Goal: Complete application form: Complete application form

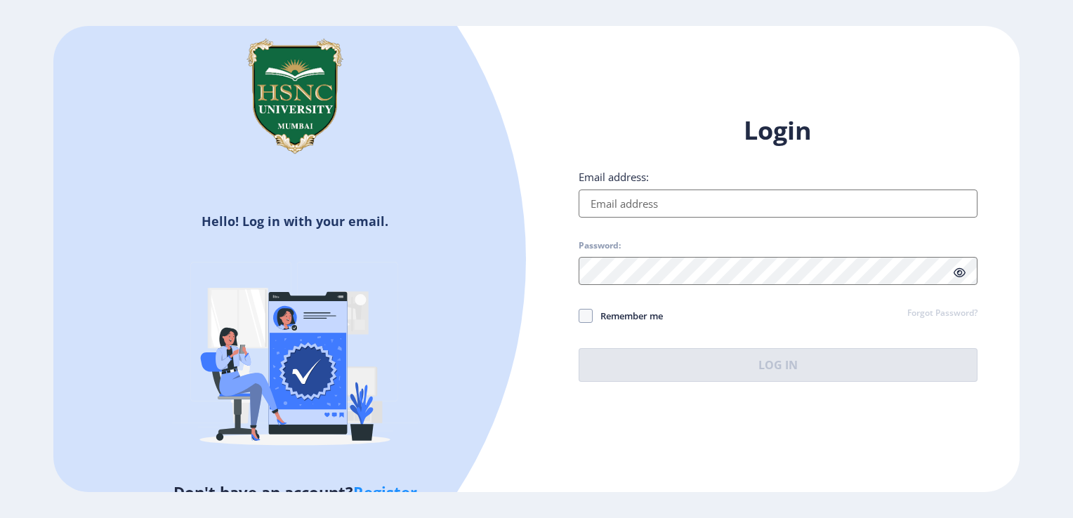
click at [608, 207] on input "Email address:" at bounding box center [777, 204] width 399 height 28
type input "[EMAIL_ADDRESS][DOMAIN_NAME]"
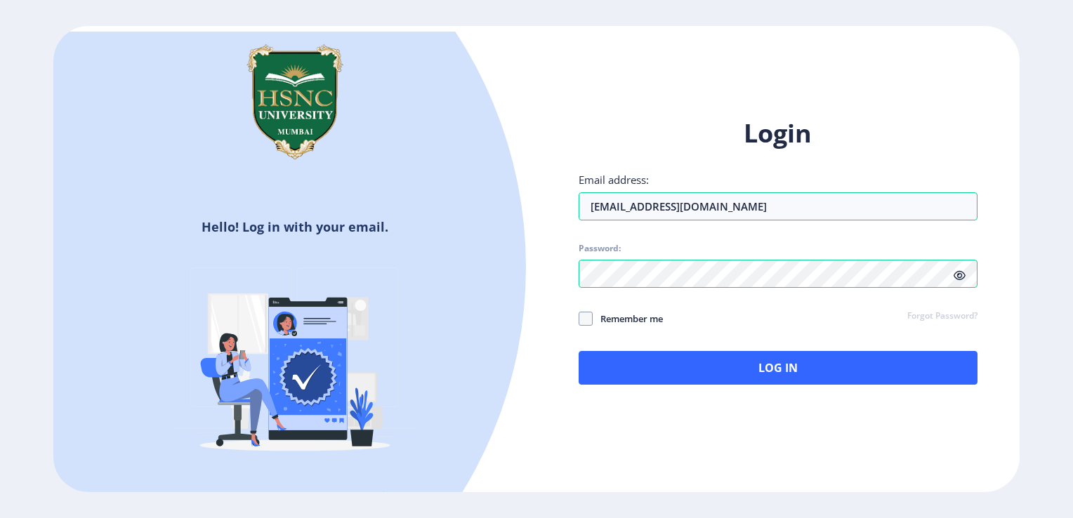
click at [961, 275] on icon at bounding box center [959, 275] width 12 height 11
click at [591, 317] on span at bounding box center [585, 319] width 14 height 14
click at [579, 318] on input "Remember me" at bounding box center [578, 318] width 1 height 1
checkbox input "true"
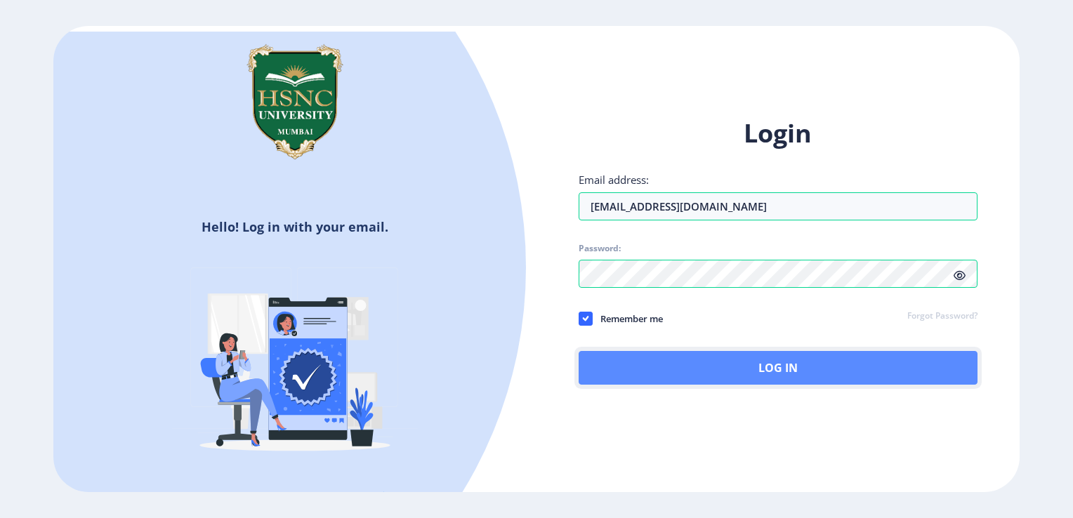
click at [781, 364] on button "Log In" at bounding box center [777, 368] width 399 height 34
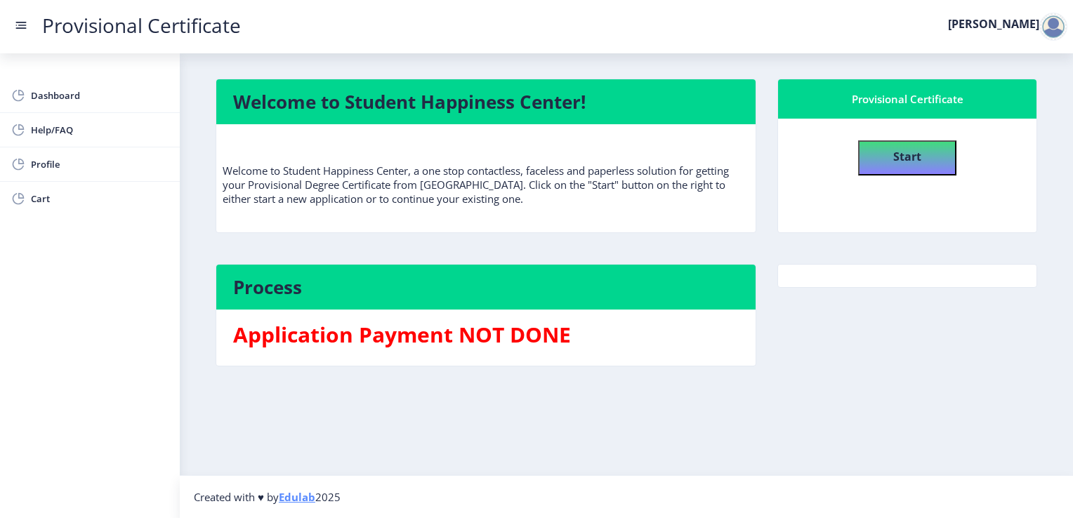
click at [915, 157] on b "Start" at bounding box center [907, 156] width 28 height 15
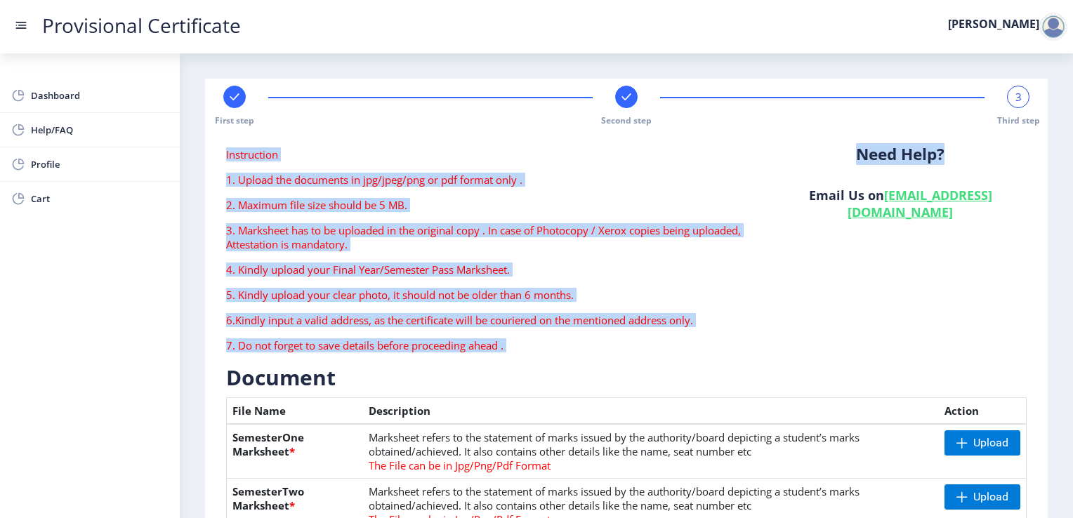
drag, startPoint x: 1068, startPoint y: 114, endPoint x: 1047, endPoint y: 150, distance: 41.5
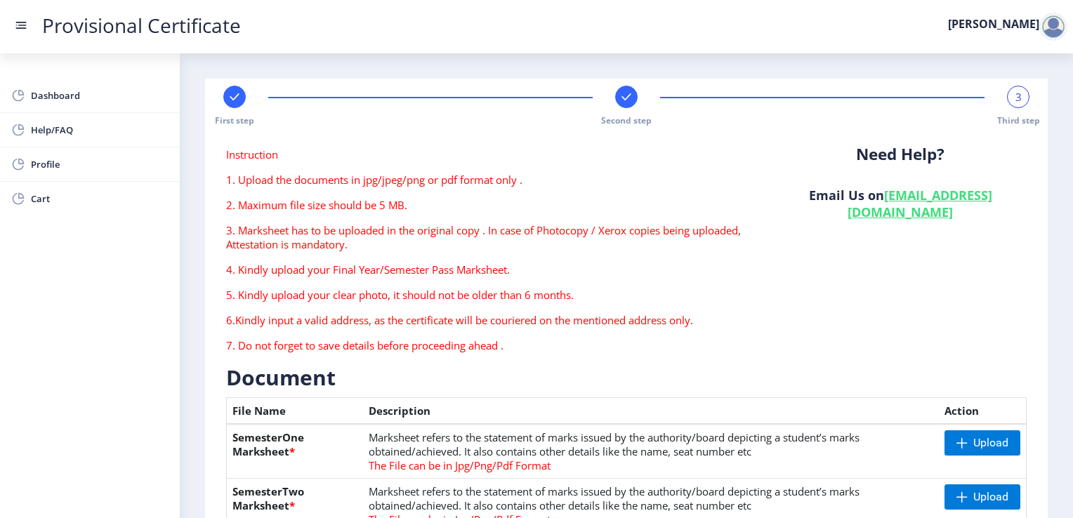
click at [994, 172] on div "Need Help? Email Us on [EMAIL_ADDRESS][DOMAIN_NAME]" at bounding box center [900, 255] width 274 height 216
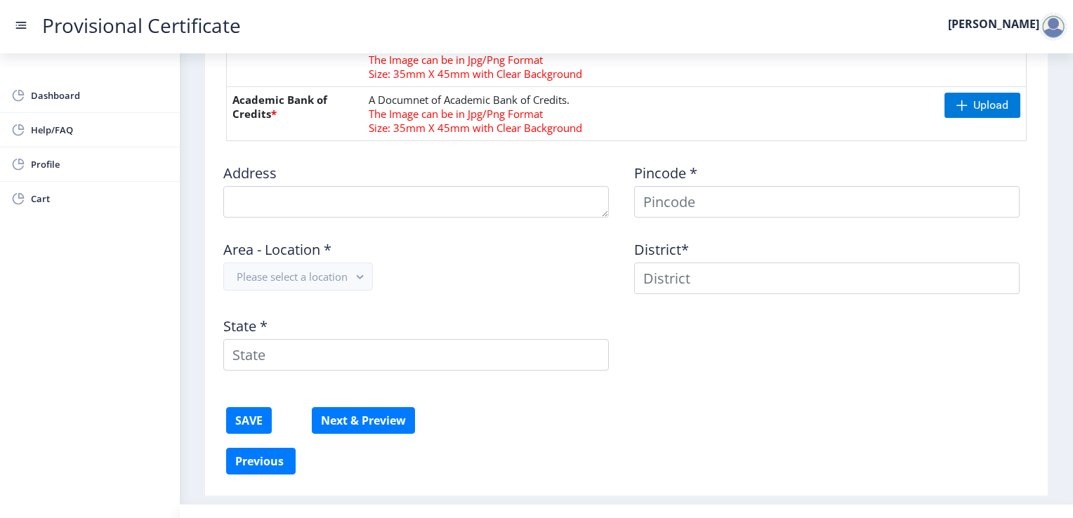
scroll to position [756, 0]
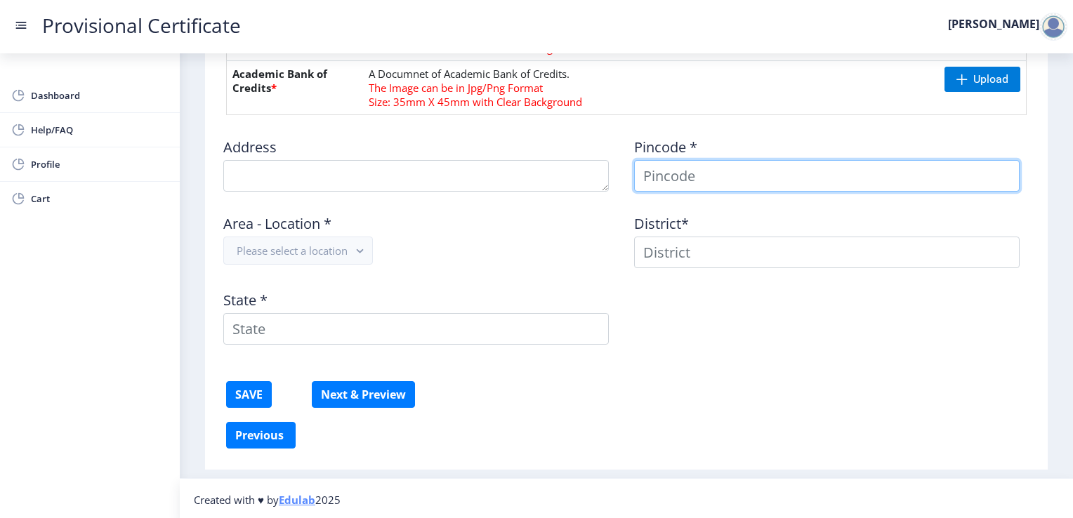
click at [649, 173] on input at bounding box center [826, 176] width 385 height 32
type input "401 301"
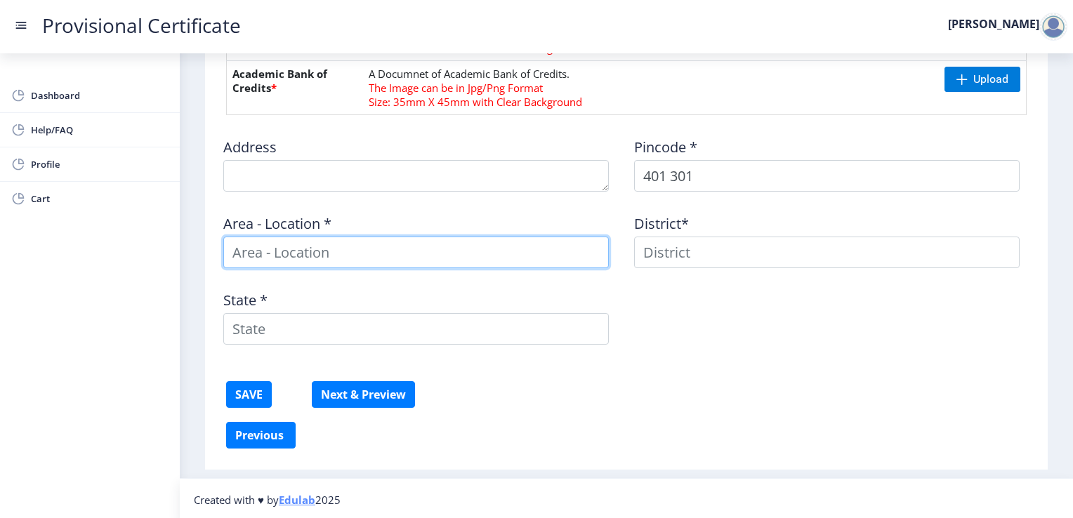
click at [556, 257] on input at bounding box center [415, 253] width 385 height 32
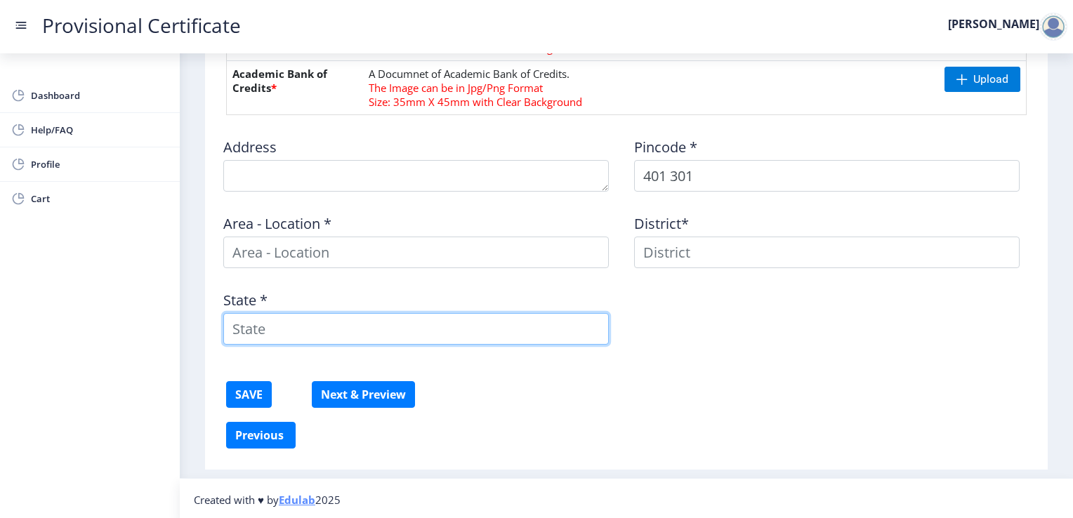
click at [365, 324] on input "State *" at bounding box center [415, 329] width 385 height 32
type input "[GEOGRAPHIC_DATA]"
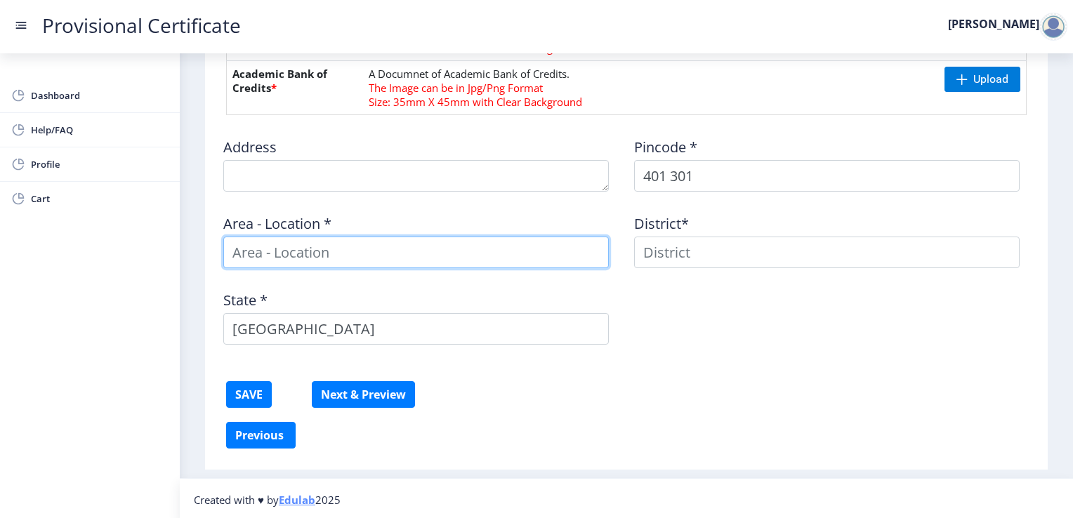
type input "[PERSON_NAME]"
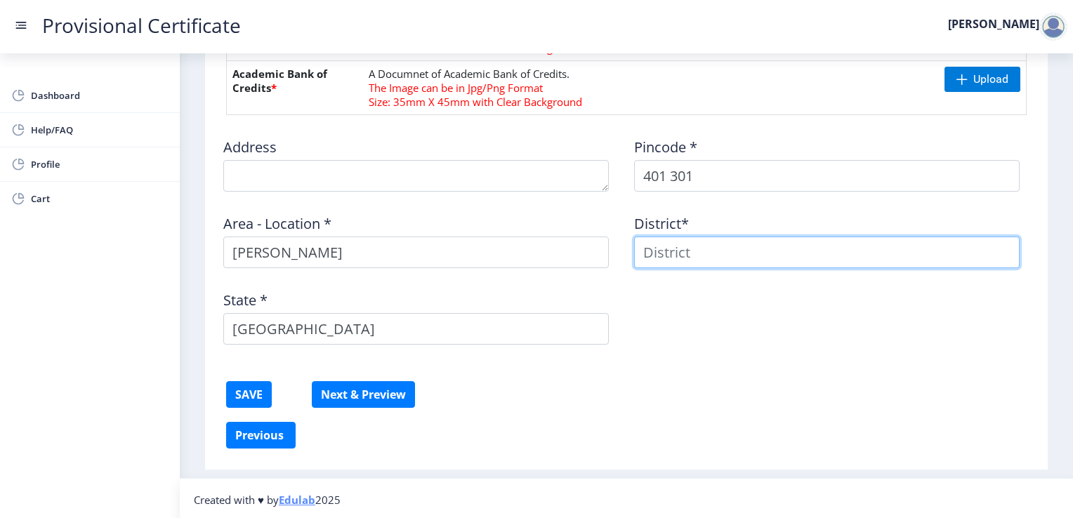
type input "[PERSON_NAME]"
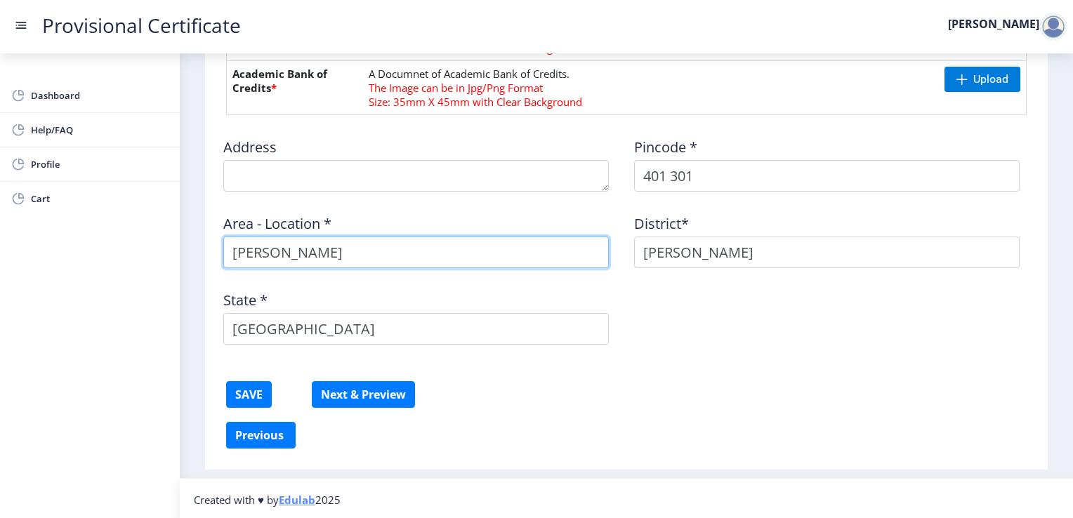
click at [351, 258] on input "[PERSON_NAME]" at bounding box center [415, 253] width 385 height 32
type input "R"
type input "V"
type input "v"
click at [268, 253] on input "Virar W)" at bounding box center [415, 253] width 385 height 32
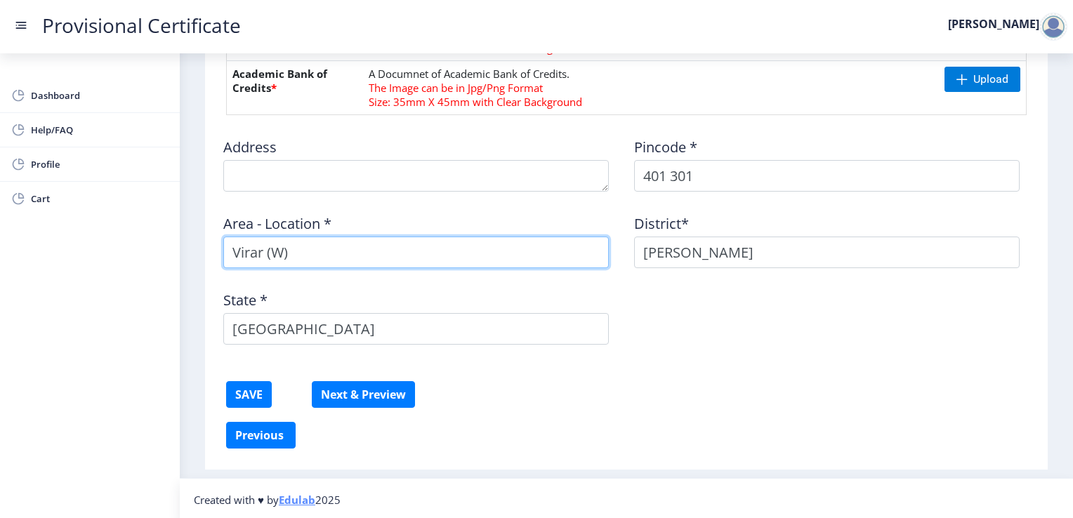
type input "Virar (W)"
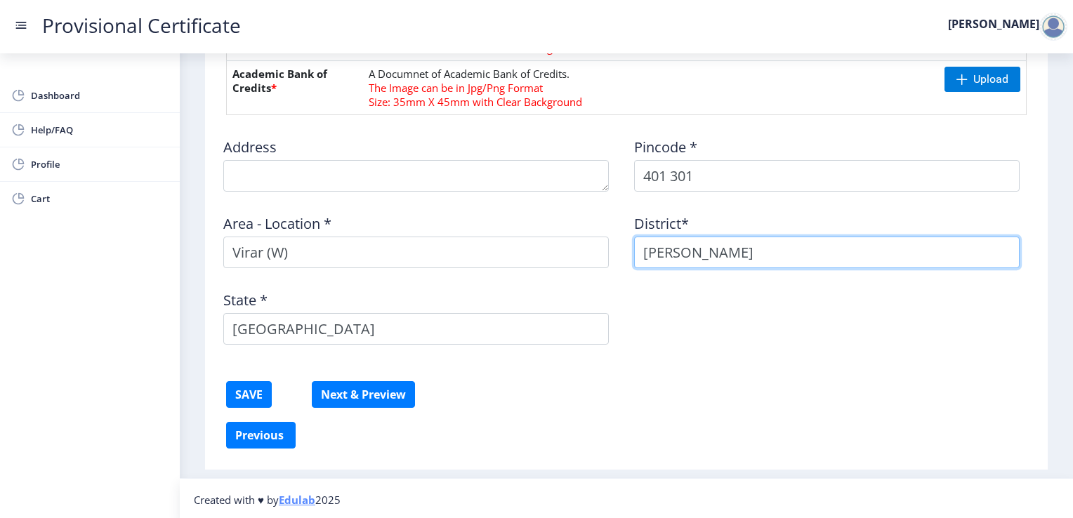
click at [702, 253] on input "[PERSON_NAME]" at bounding box center [826, 253] width 385 height 32
type input "R"
type input "Palghar"
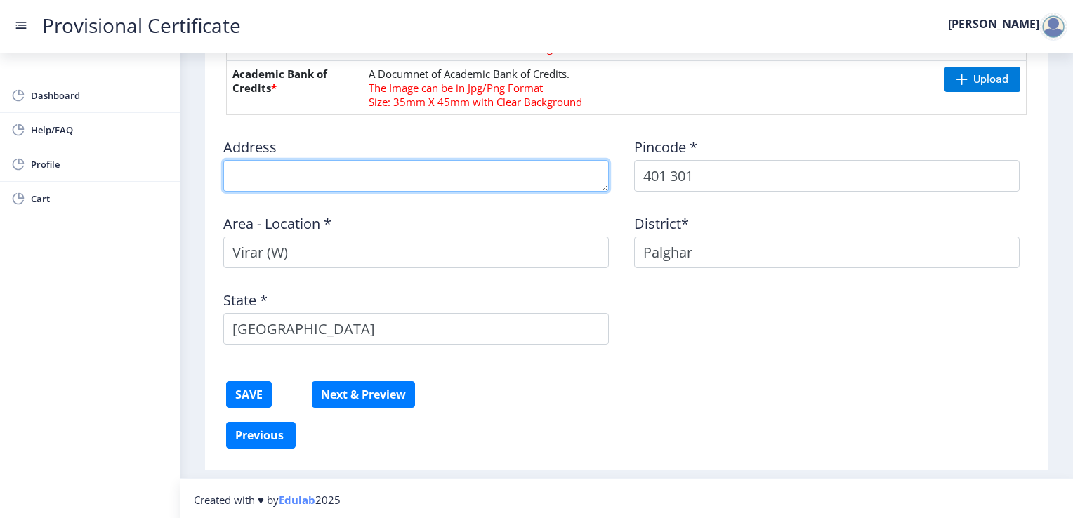
click at [398, 173] on textarea at bounding box center [415, 176] width 385 height 32
type textarea "C-201, Green Field Apt"
click at [604, 189] on textarea at bounding box center [415, 176] width 385 height 32
click at [510, 178] on textarea at bounding box center [415, 176] width 385 height 32
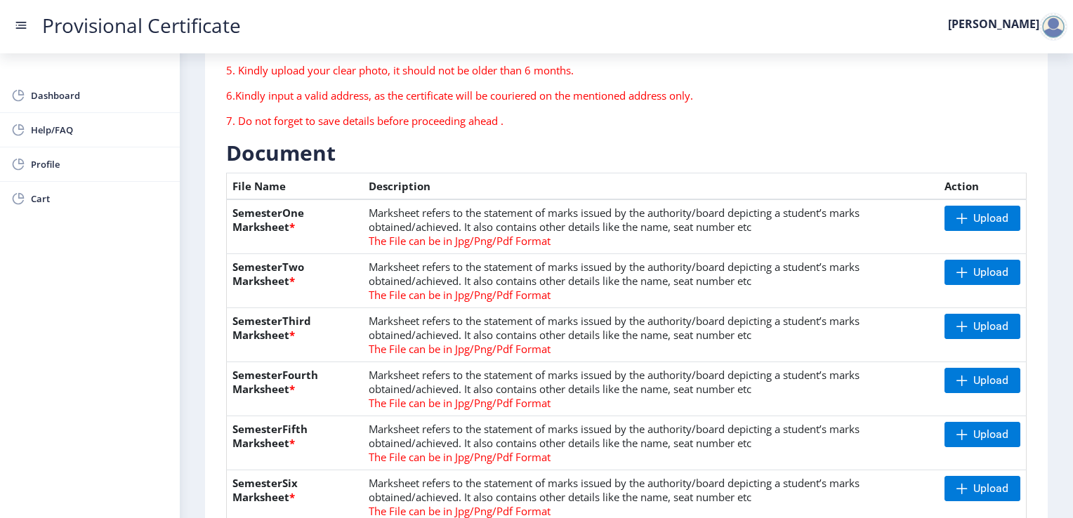
scroll to position [253, 0]
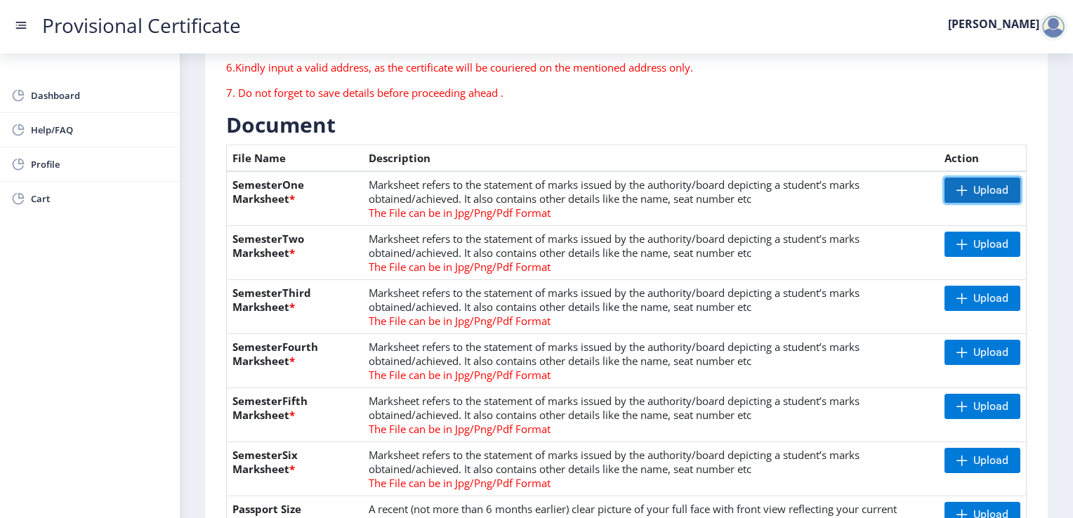
click at [967, 194] on span "Upload" at bounding box center [982, 190] width 76 height 25
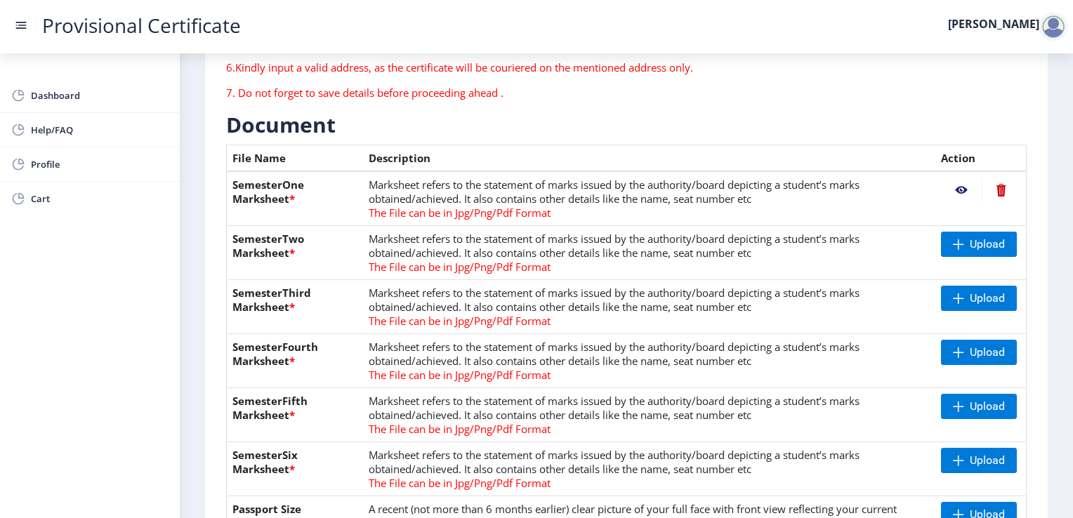
click at [997, 189] on nb-action at bounding box center [1000, 190] width 39 height 25
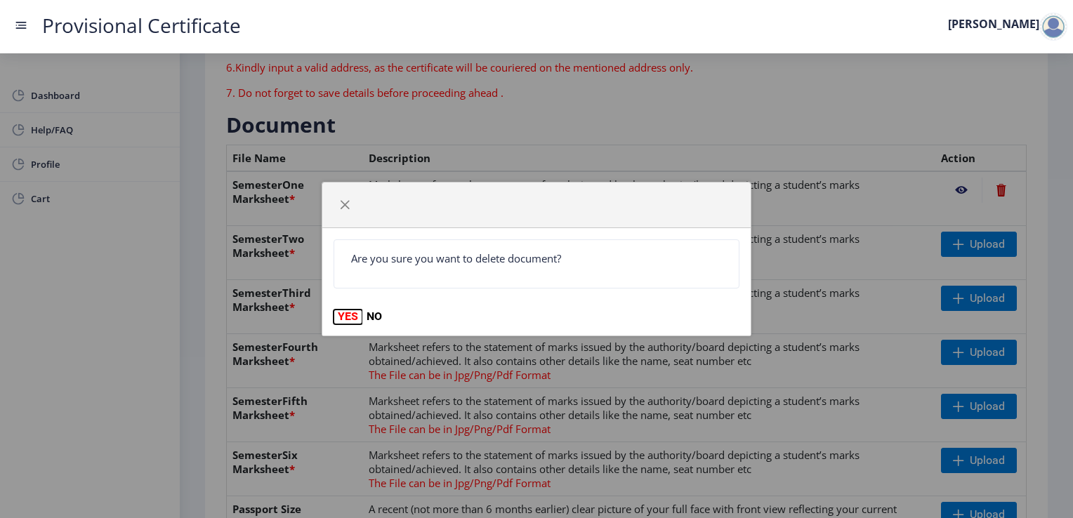
click at [343, 318] on button "YES" at bounding box center [347, 317] width 29 height 14
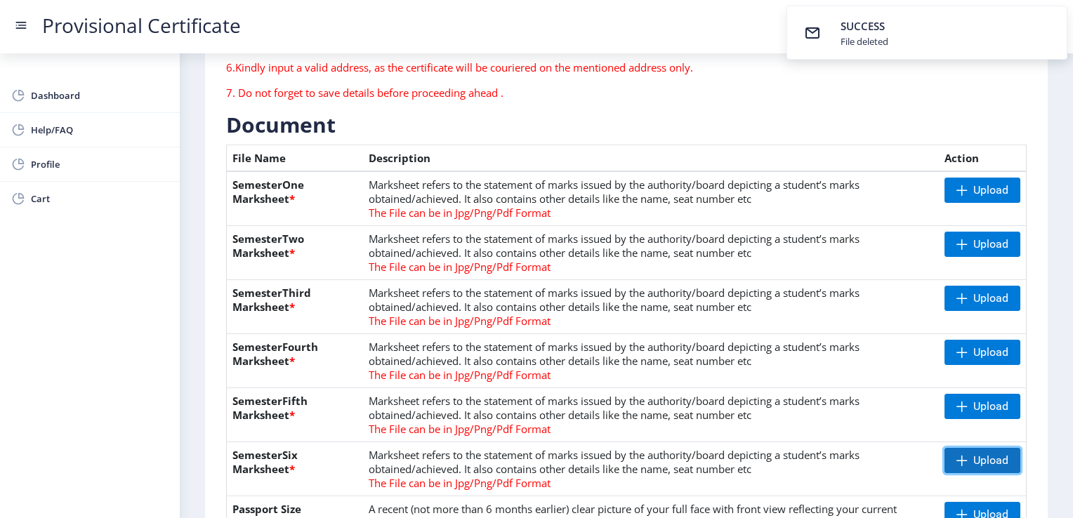
click at [959, 460] on span at bounding box center [961, 460] width 11 height 11
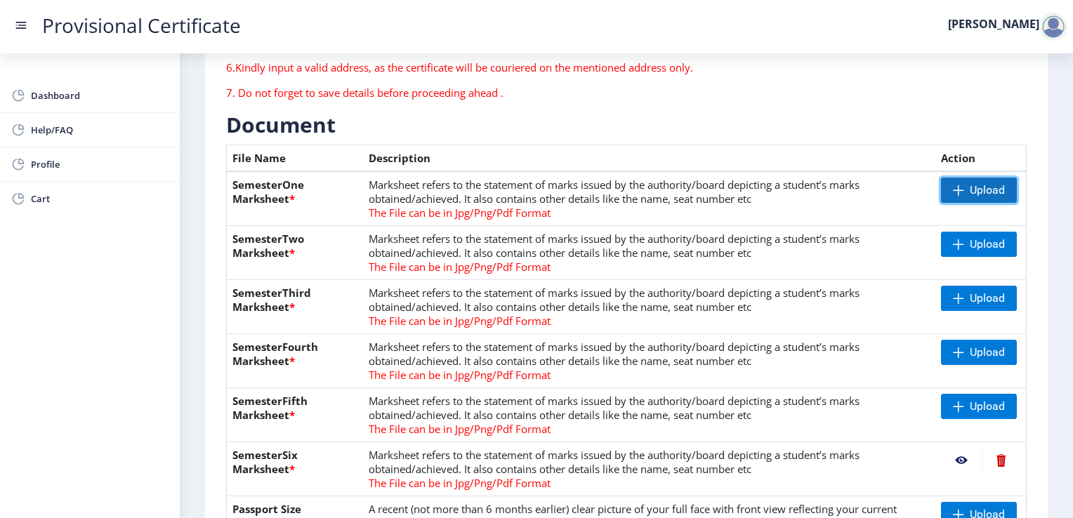
click at [946, 182] on span "Upload" at bounding box center [979, 190] width 76 height 25
click at [953, 239] on span at bounding box center [957, 244] width 11 height 11
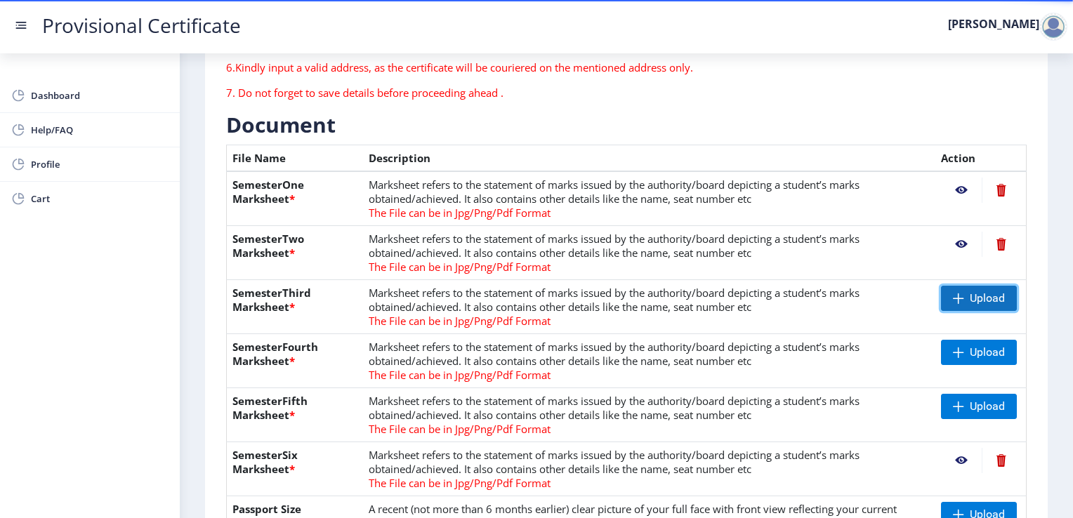
click at [957, 294] on span at bounding box center [957, 298] width 11 height 11
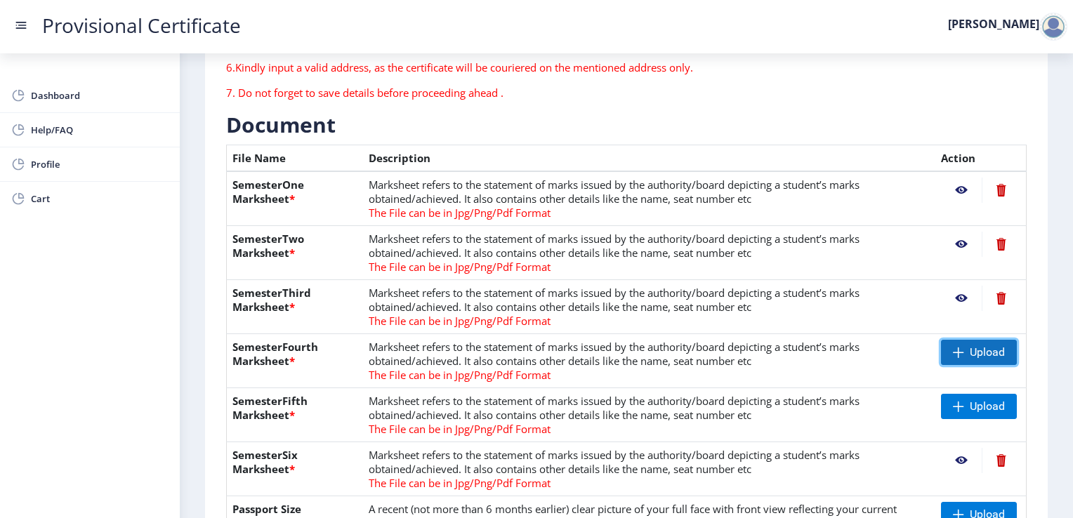
click at [957, 352] on span at bounding box center [957, 352] width 11 height 11
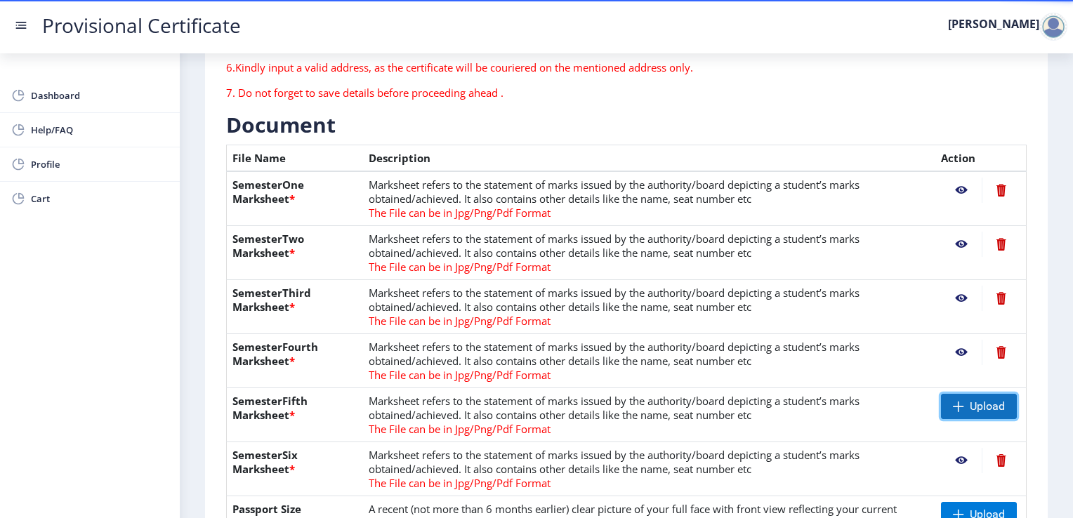
click at [955, 404] on span at bounding box center [957, 406] width 11 height 11
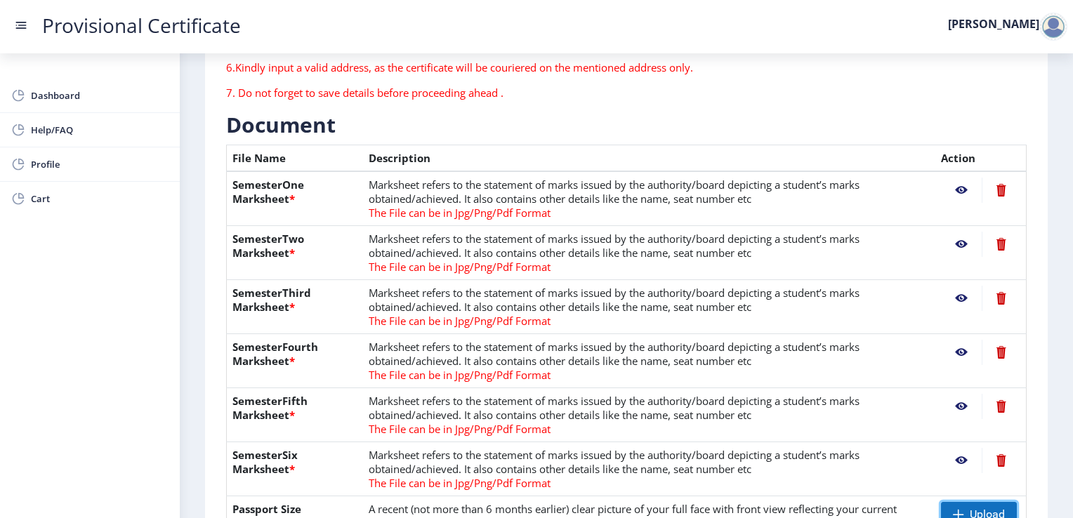
click at [957, 510] on span at bounding box center [957, 514] width 11 height 11
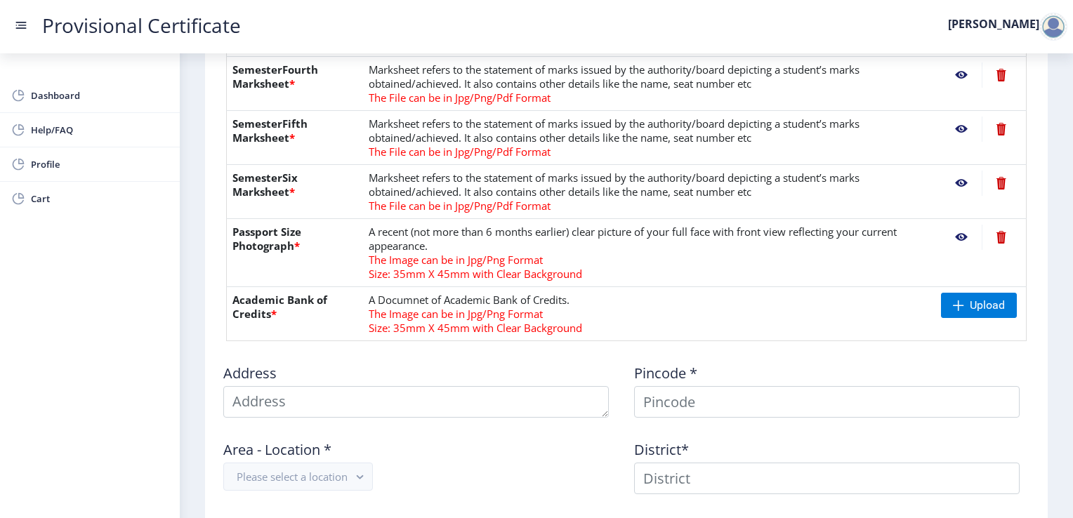
scroll to position [533, 0]
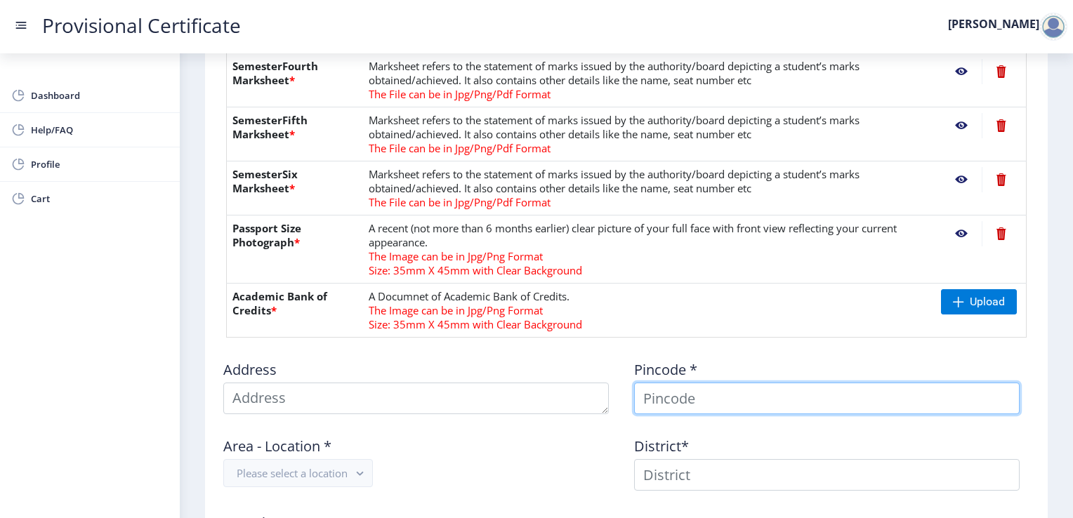
click at [663, 400] on input at bounding box center [826, 399] width 385 height 32
click at [697, 400] on input at bounding box center [826, 399] width 385 height 32
type input "401 301"
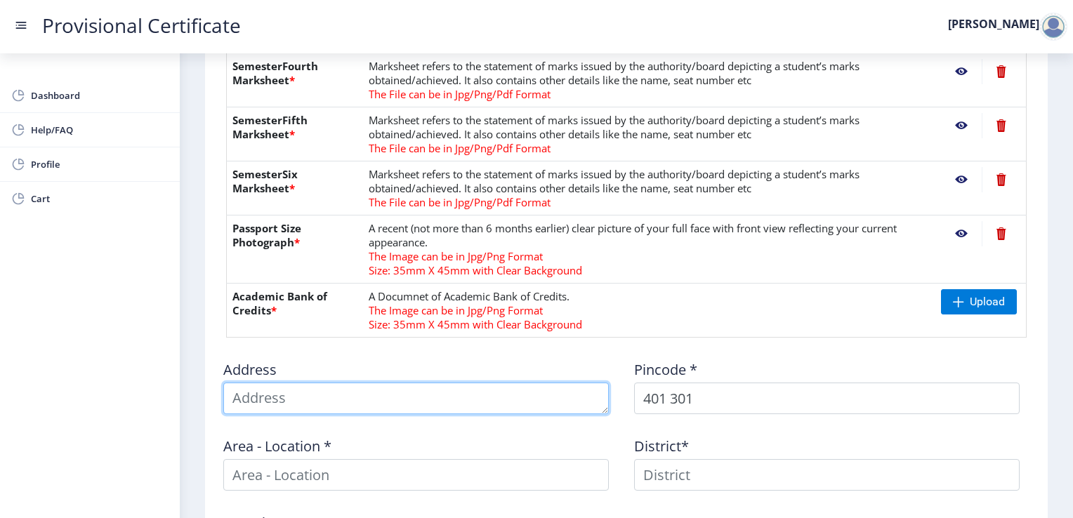
click at [428, 403] on textarea at bounding box center [415, 399] width 385 height 32
type textarea "c"
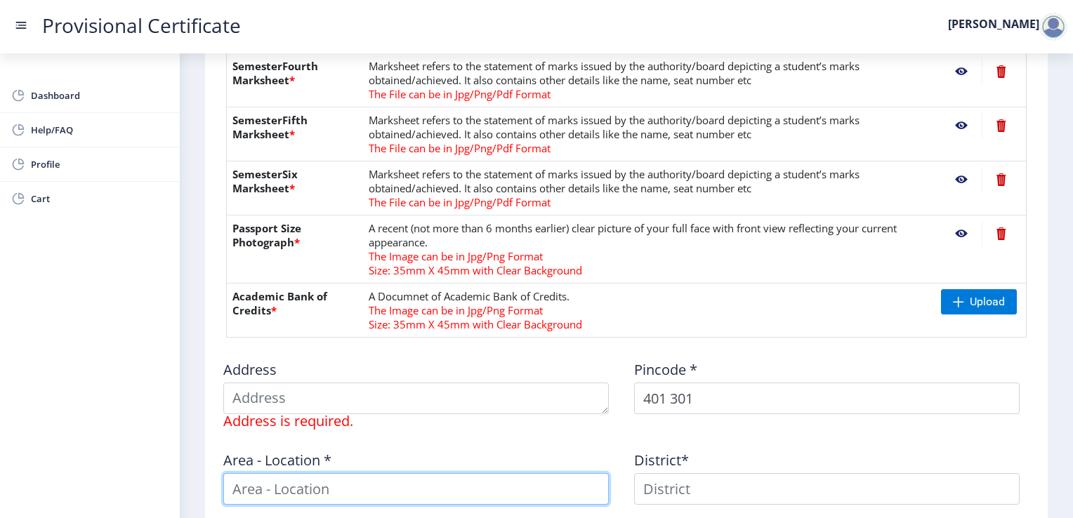
click at [340, 484] on input at bounding box center [415, 489] width 385 height 32
click at [267, 490] on input "Virar W)" at bounding box center [415, 489] width 385 height 32
type input "Virar (W)"
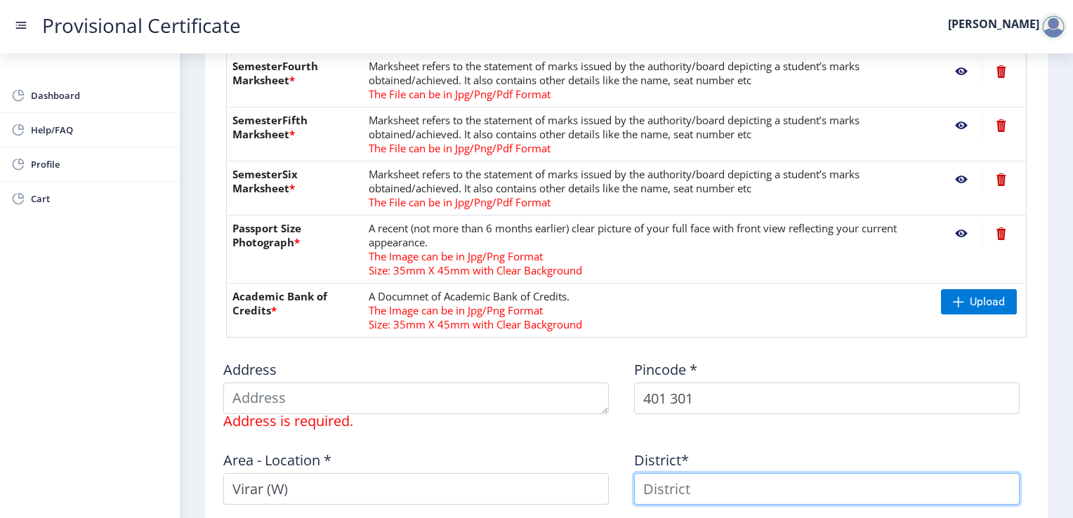
click at [656, 483] on input at bounding box center [826, 489] width 385 height 32
type input "Palghar"
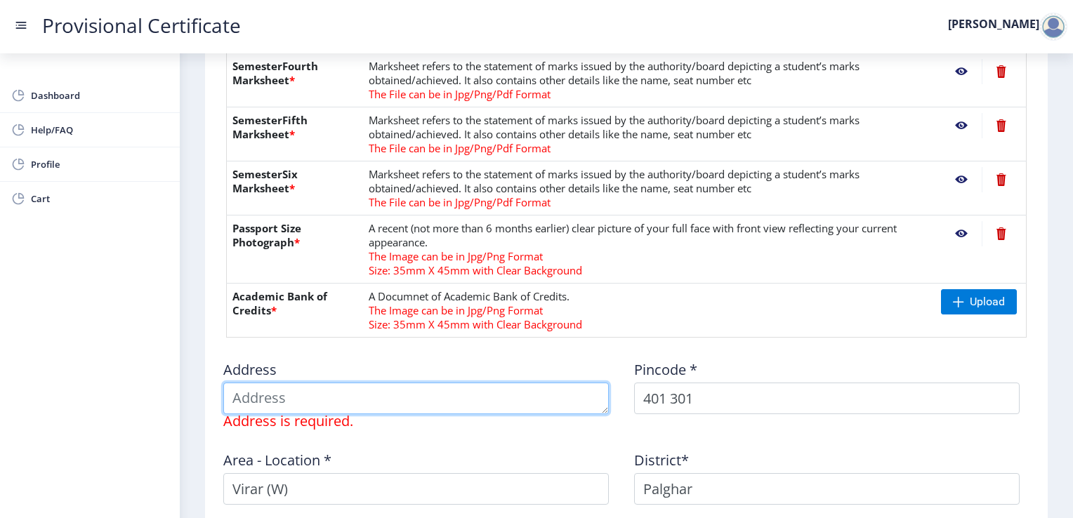
click at [327, 406] on textarea at bounding box center [415, 399] width 385 height 32
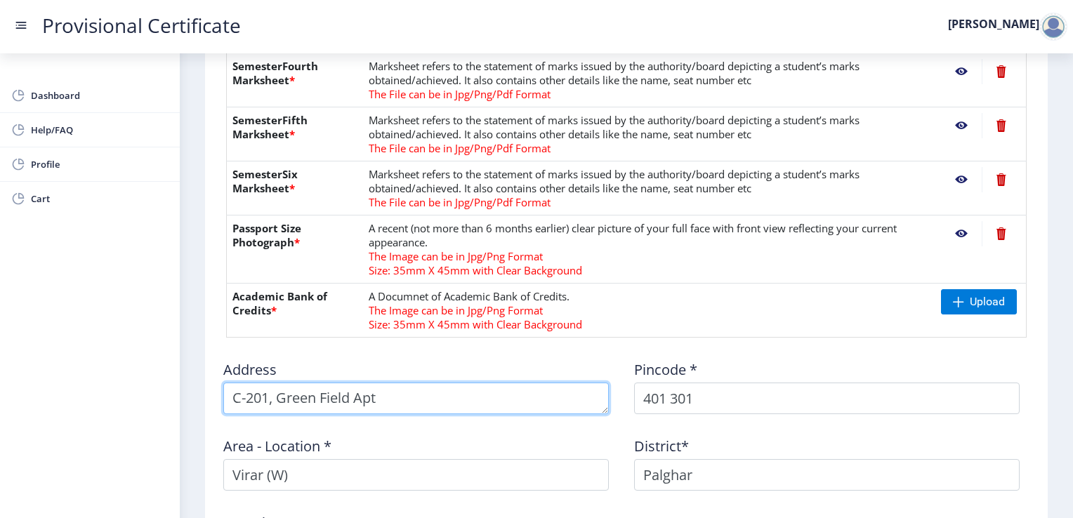
type textarea "C-201, Green Field Apt"
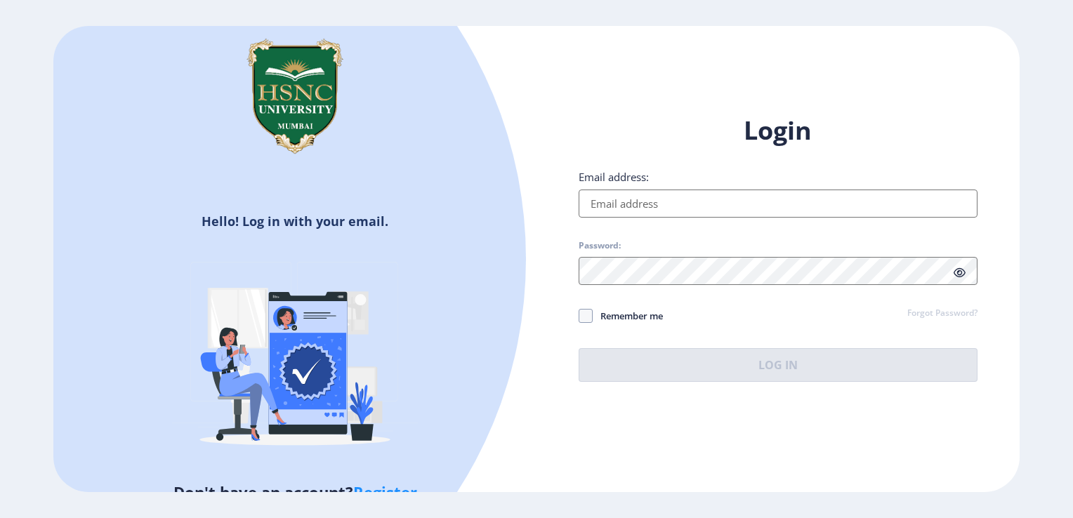
click at [606, 198] on input "Email address:" at bounding box center [777, 204] width 399 height 28
type input "[EMAIL_ADDRESS][DOMAIN_NAME]"
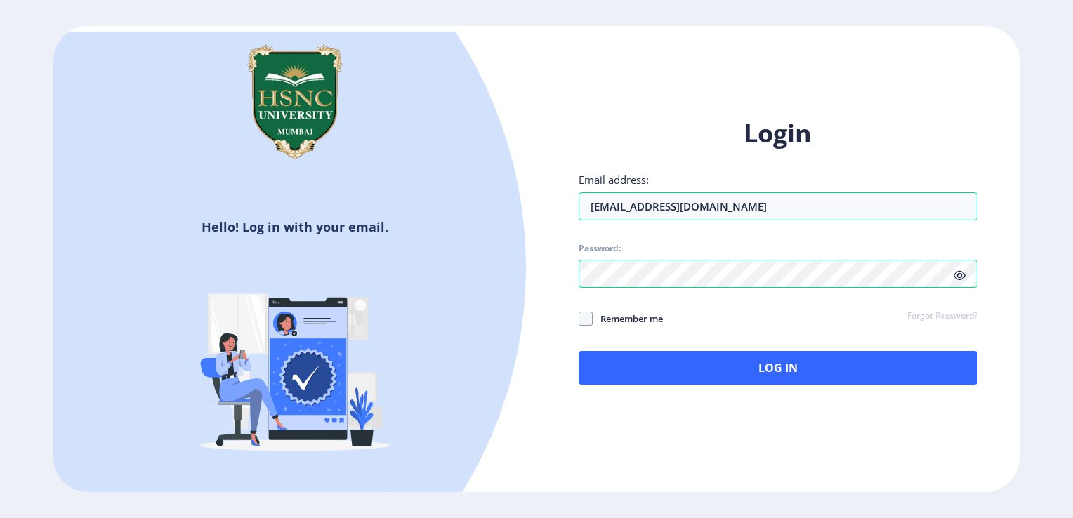
click at [959, 282] on span at bounding box center [959, 275] width 12 height 14
click at [587, 319] on span at bounding box center [585, 319] width 14 height 14
click at [579, 319] on input "Remember me" at bounding box center [578, 318] width 1 height 1
checkbox input "true"
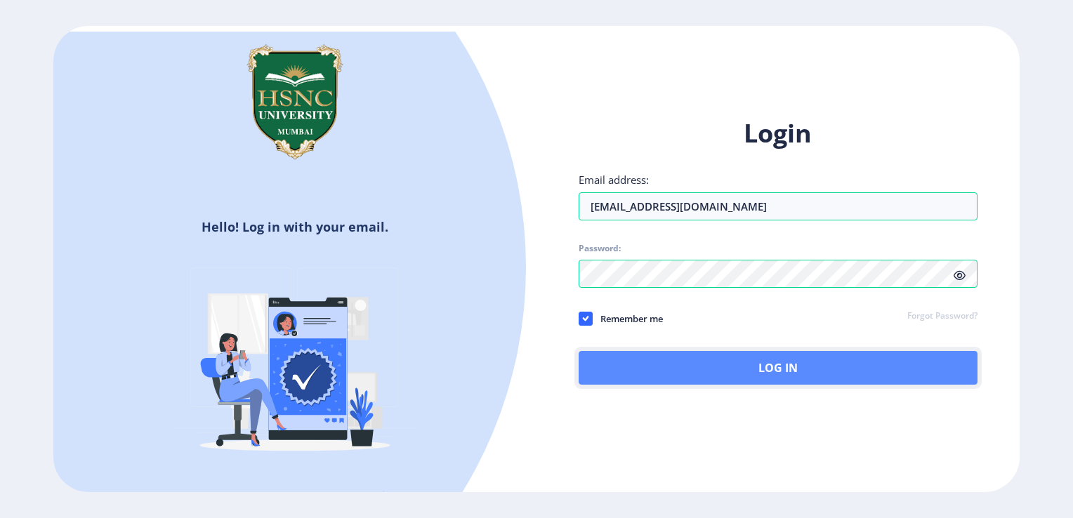
click at [788, 366] on button "Log In" at bounding box center [777, 368] width 399 height 34
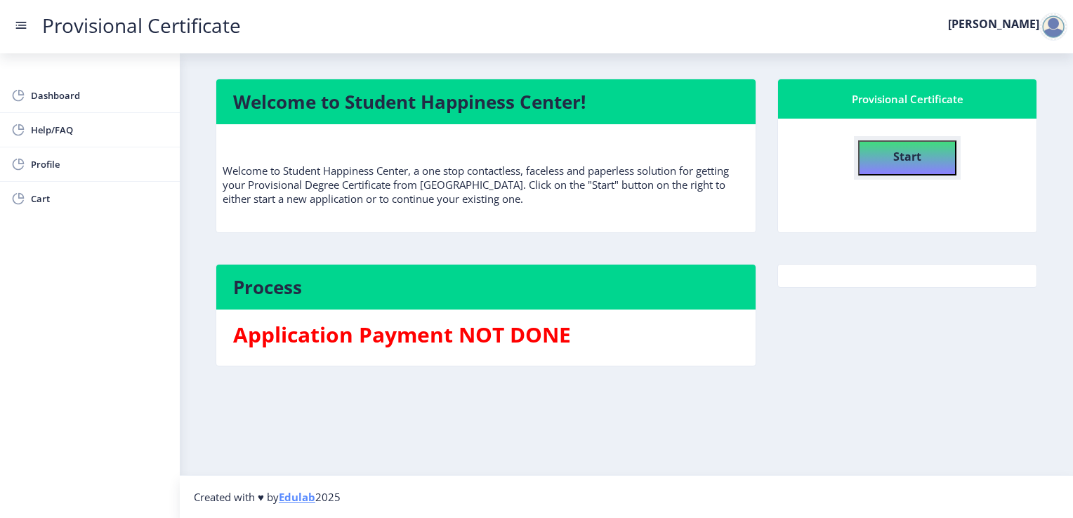
click at [900, 154] on b "Start" at bounding box center [907, 156] width 28 height 15
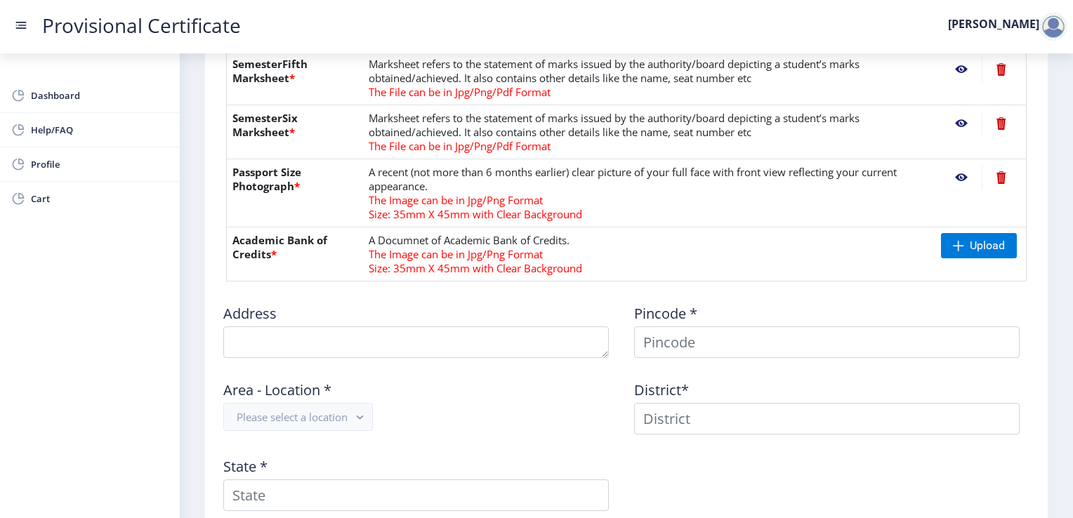
scroll to position [618, 0]
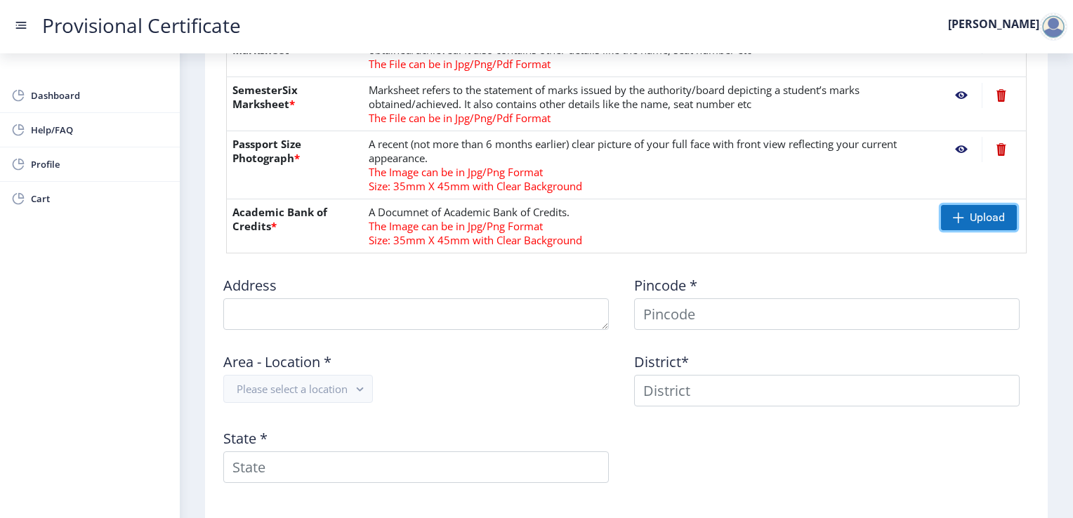
click at [955, 212] on span at bounding box center [957, 217] width 11 height 11
click at [952, 221] on span at bounding box center [957, 217] width 11 height 11
click at [960, 213] on span at bounding box center [957, 217] width 11 height 11
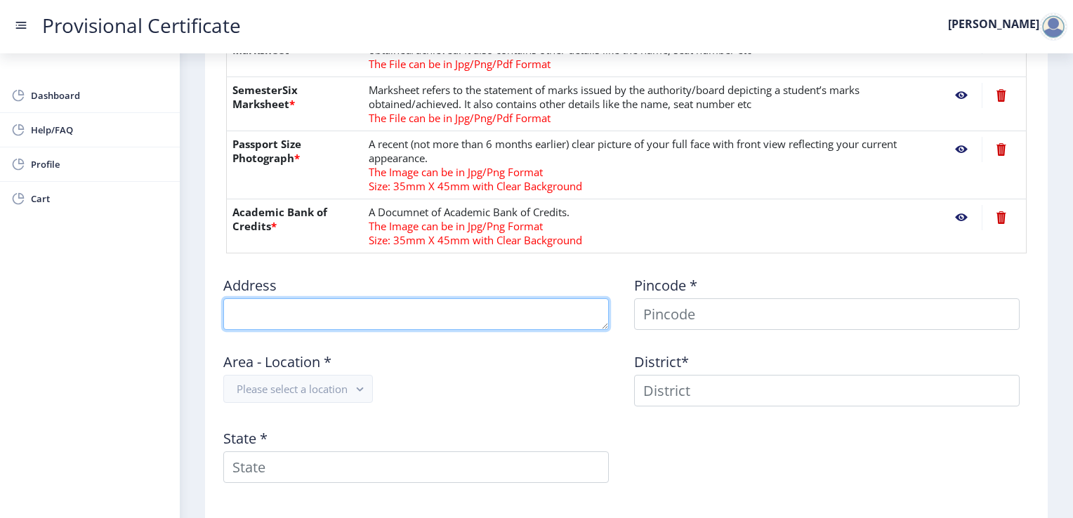
click at [274, 313] on textarea at bounding box center [415, 314] width 385 height 32
type textarea "C-201, Green Field Apt"
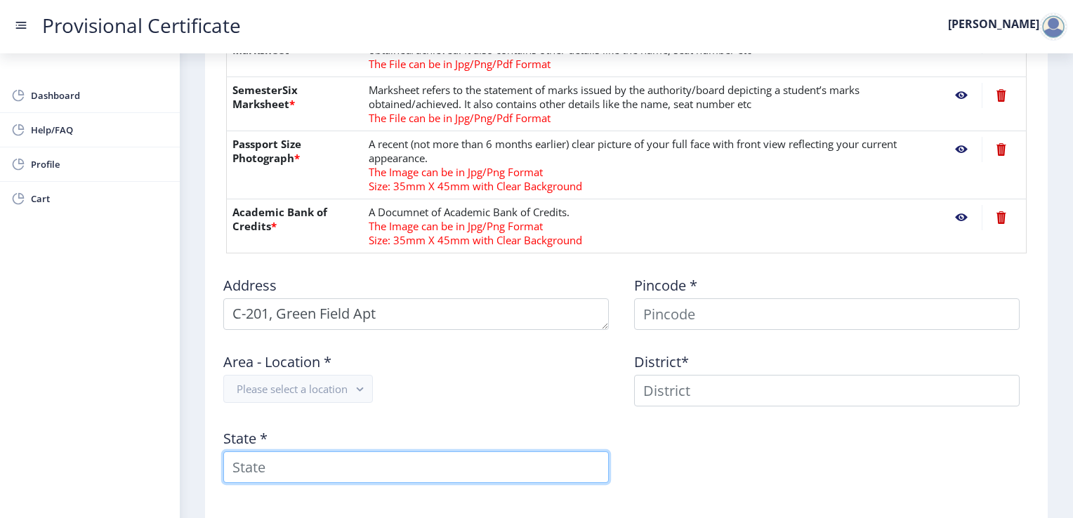
type input "[GEOGRAPHIC_DATA]"
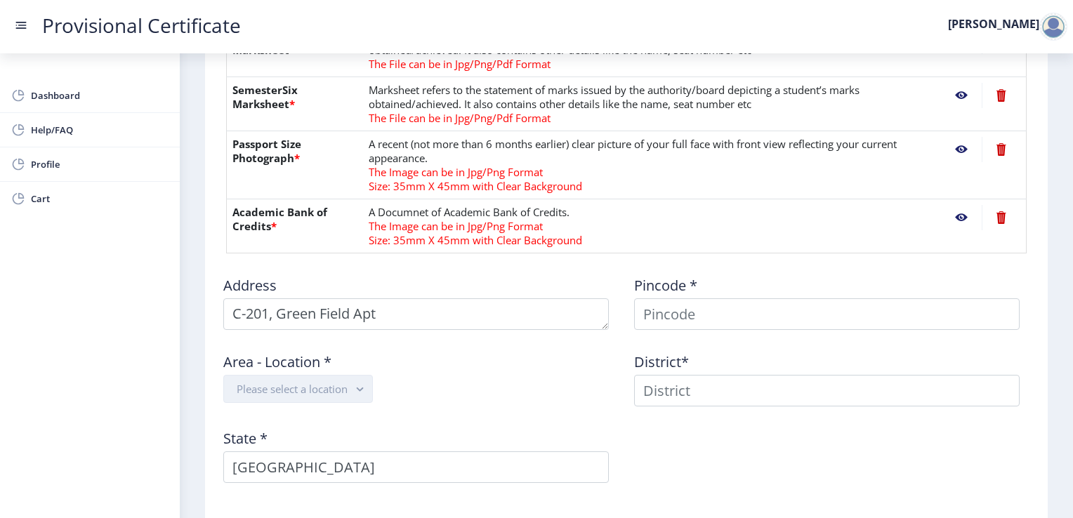
click at [288, 386] on button "Please select a location" at bounding box center [298, 389] width 150 height 28
click at [357, 388] on rect "button" at bounding box center [360, 389] width 16 height 16
click at [364, 387] on rect "button" at bounding box center [360, 389] width 16 height 16
click at [363, 387] on icon "button" at bounding box center [360, 389] width 6 height 4
click at [310, 390] on button "Please select a location" at bounding box center [298, 389] width 150 height 28
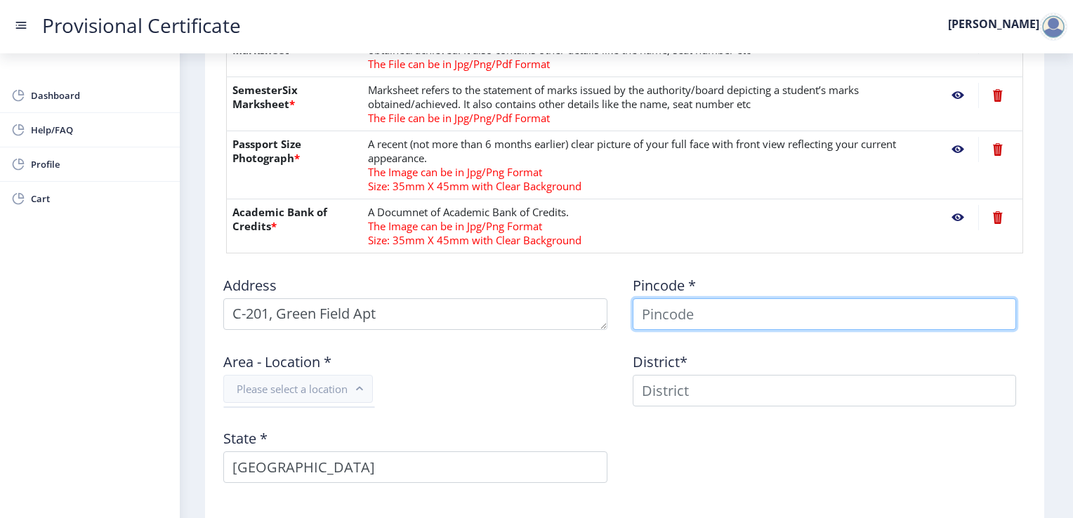
click at [697, 316] on input at bounding box center [824, 314] width 384 height 32
type input "401 301"
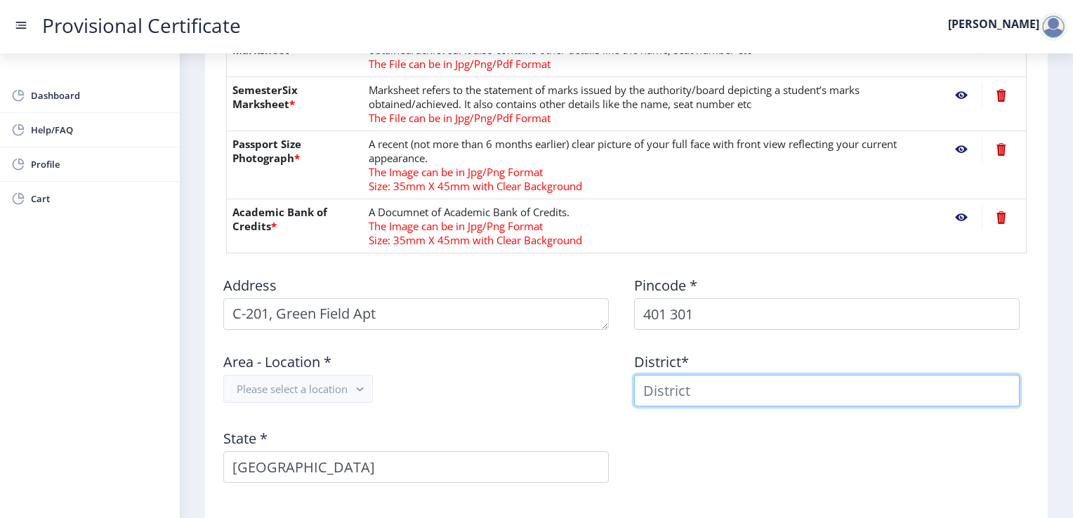
type input "Palghar"
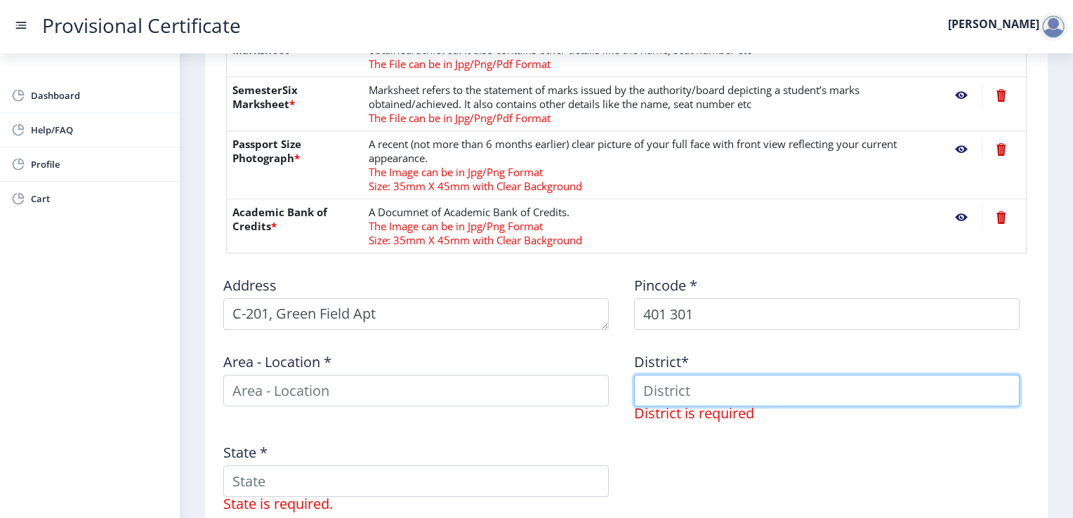
click at [661, 385] on input at bounding box center [826, 391] width 385 height 32
type input "Palghar"
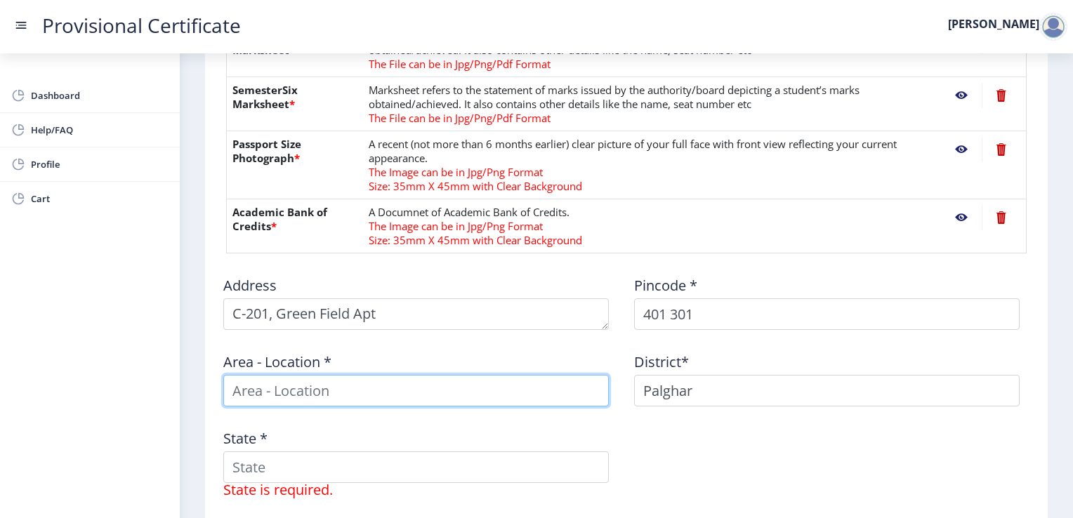
click at [423, 380] on input at bounding box center [415, 391] width 385 height 32
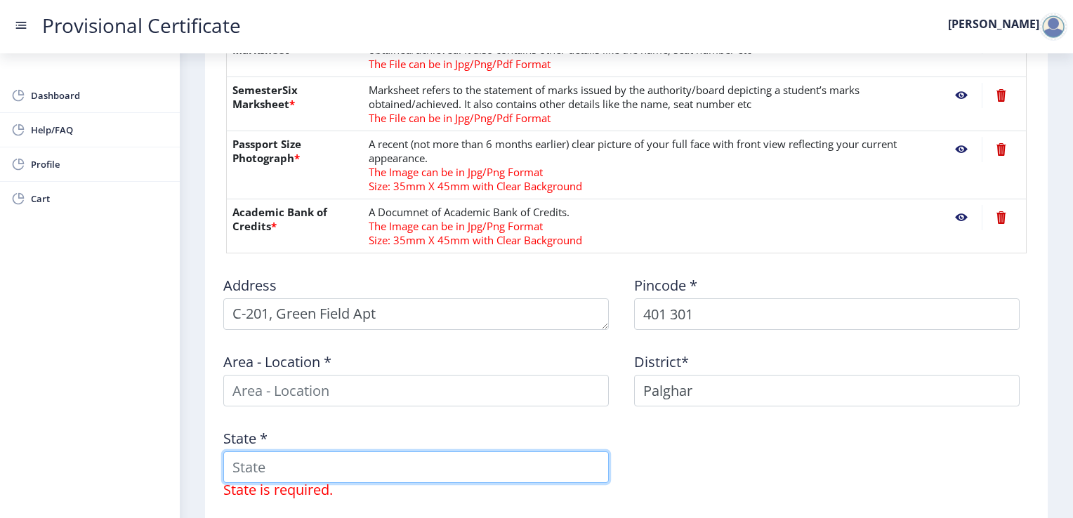
click at [307, 467] on input "State *" at bounding box center [415, 467] width 385 height 32
type input "[GEOGRAPHIC_DATA]"
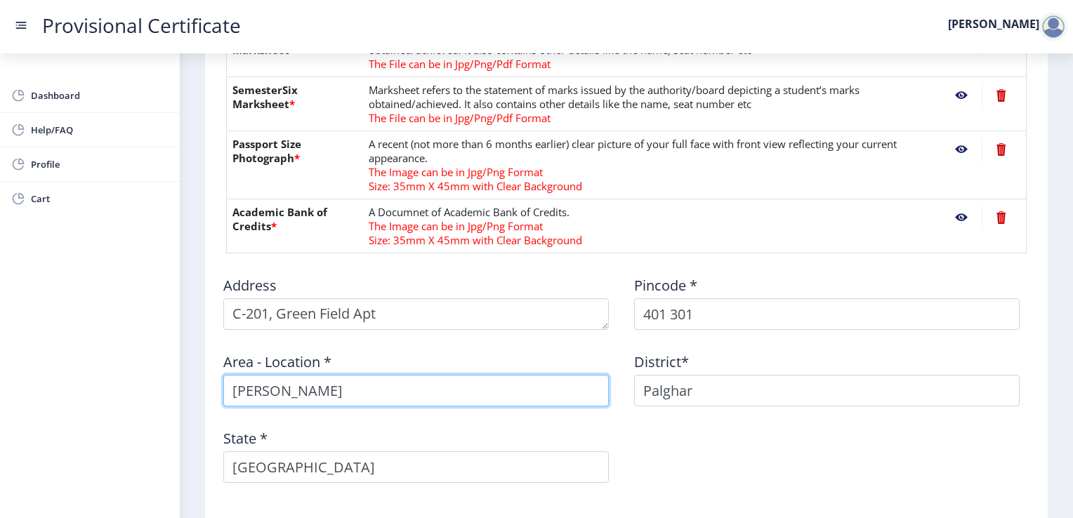
click at [298, 388] on input "[PERSON_NAME]" at bounding box center [415, 391] width 385 height 32
type input "R"
click at [267, 389] on input "Virar W)" at bounding box center [415, 391] width 385 height 32
type input "Virar (W)"
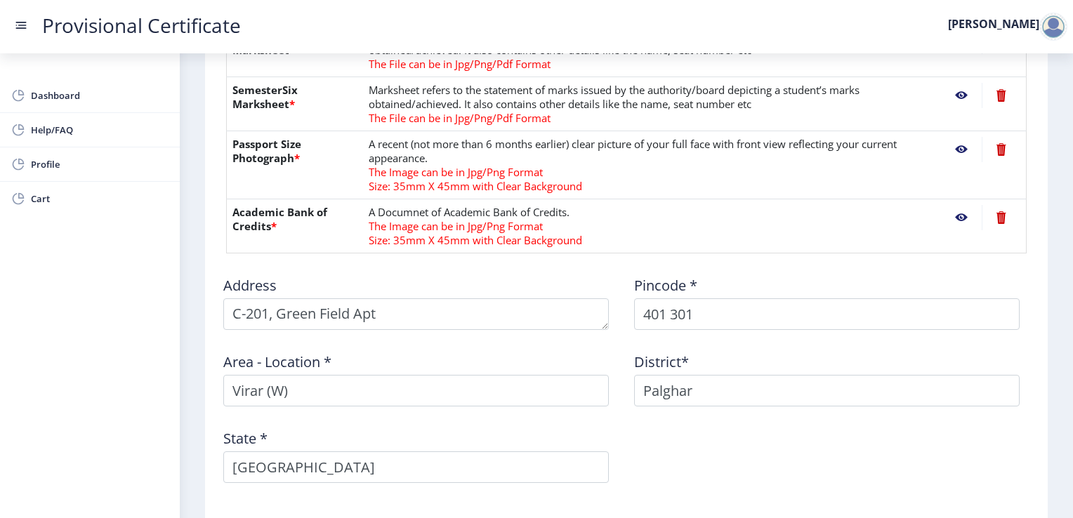
click at [970, 448] on div "Address Pincode * 401 301 Area - Location * Virar (W) District* [GEOGRAPHIC_DAT…" at bounding box center [625, 380] width 821 height 230
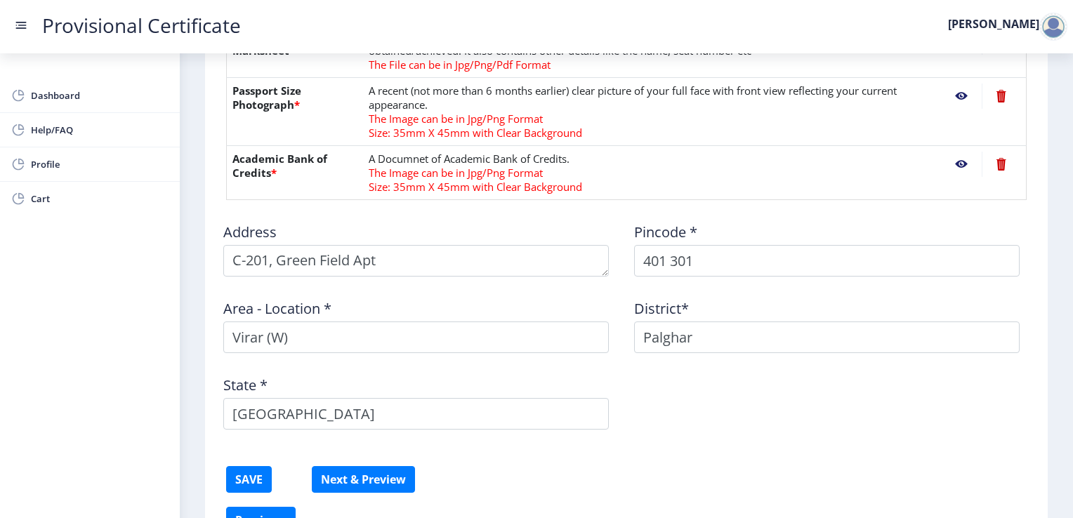
scroll to position [674, 0]
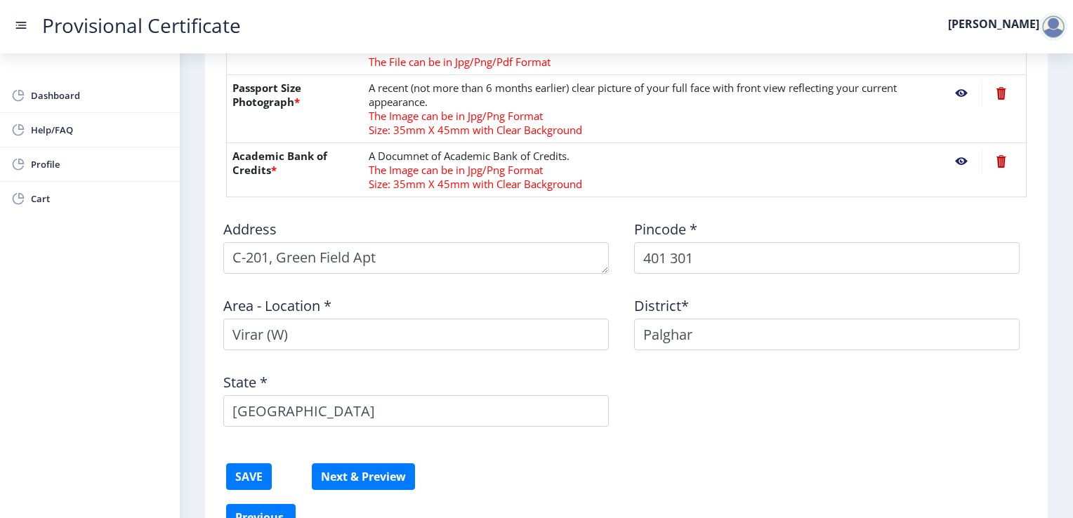
click at [912, 395] on div "Address Pincode * 401 301 Area - Location * Virar (W) District* [GEOGRAPHIC_DAT…" at bounding box center [625, 323] width 821 height 230
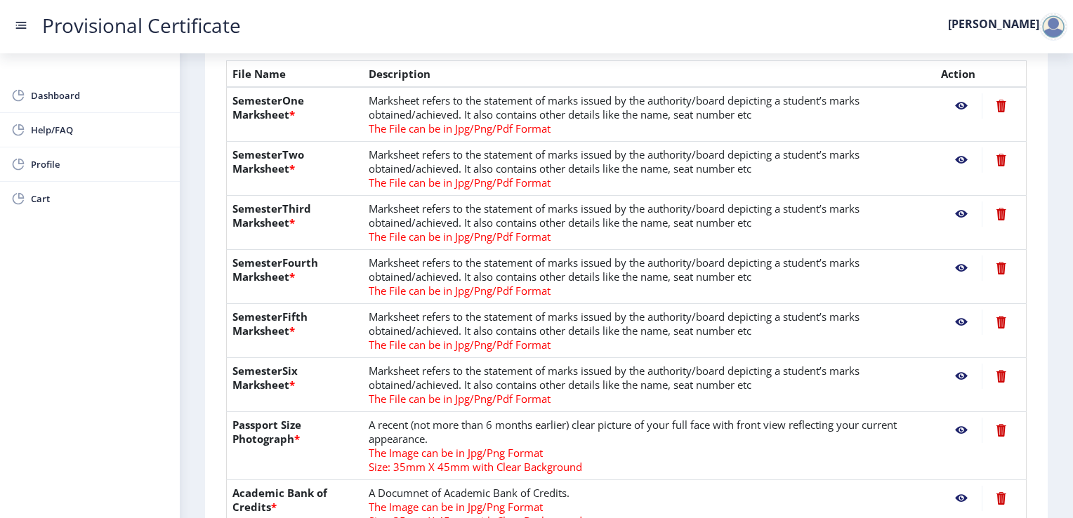
scroll to position [309, 0]
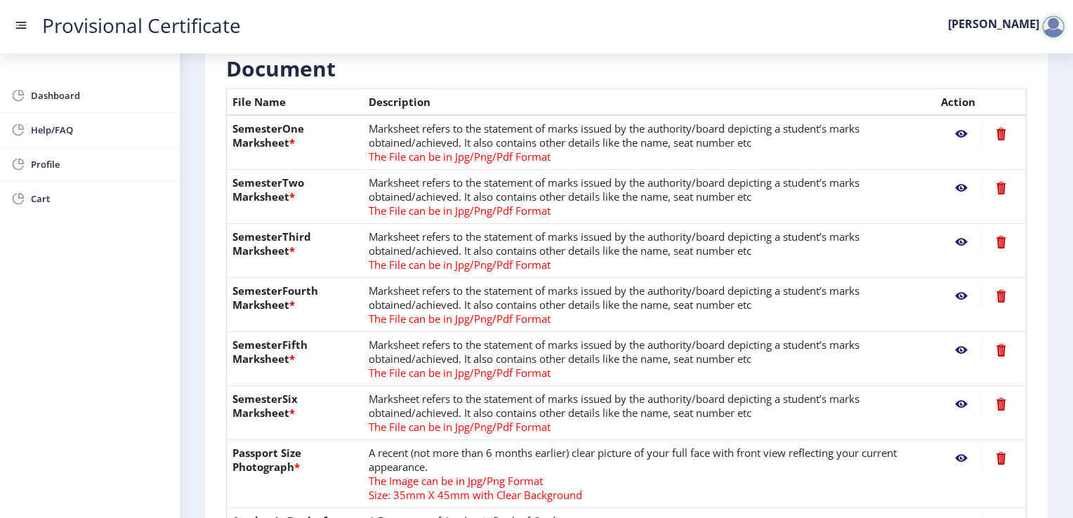
click at [957, 131] on nb-action at bounding box center [961, 133] width 41 height 25
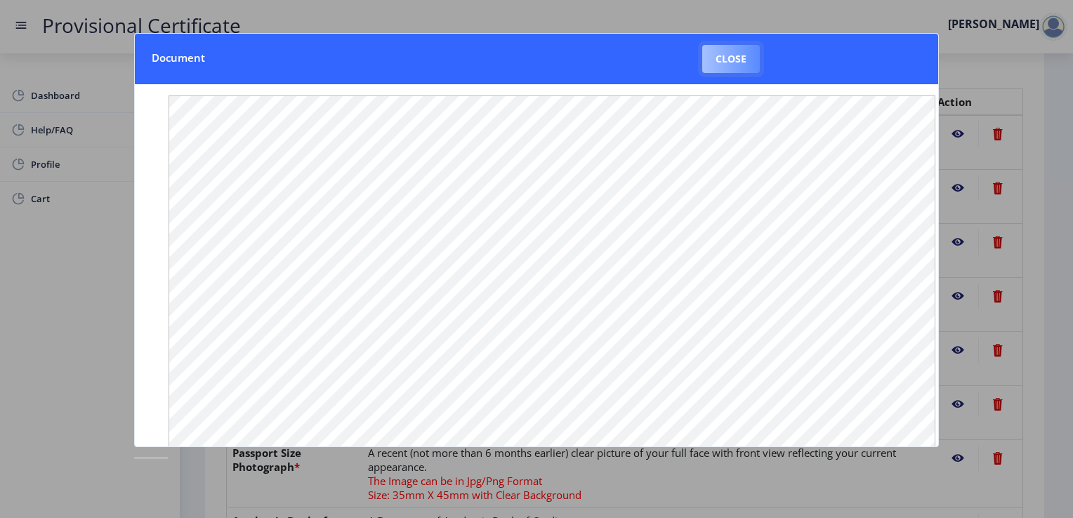
click at [732, 60] on button "Close" at bounding box center [731, 59] width 58 height 28
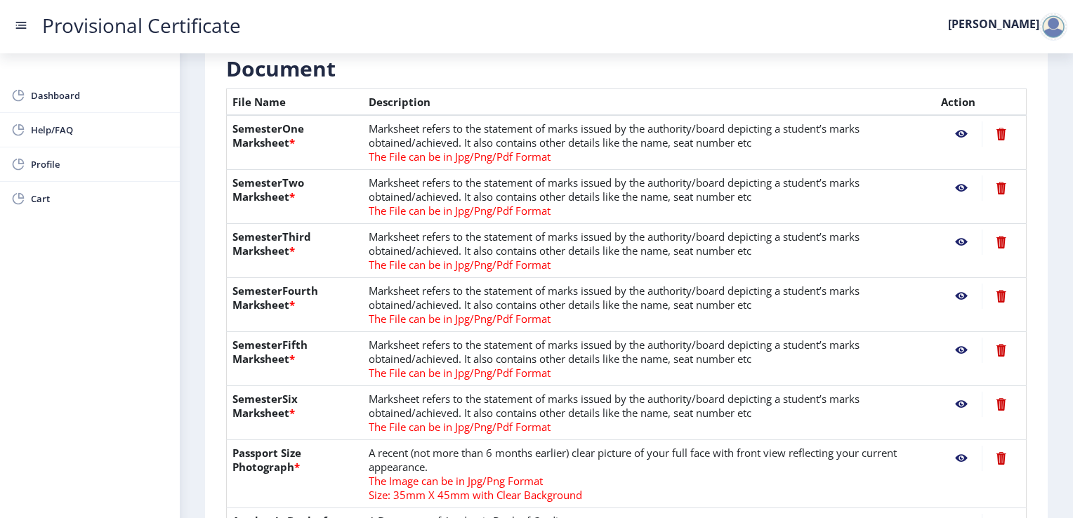
click at [953, 401] on nb-action at bounding box center [961, 404] width 41 height 25
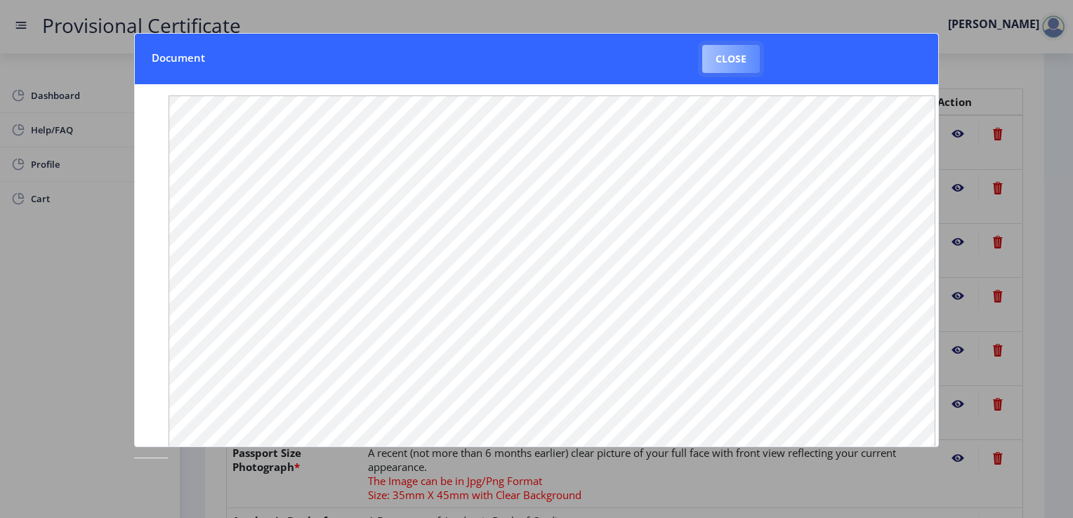
click at [741, 57] on button "Close" at bounding box center [731, 59] width 58 height 28
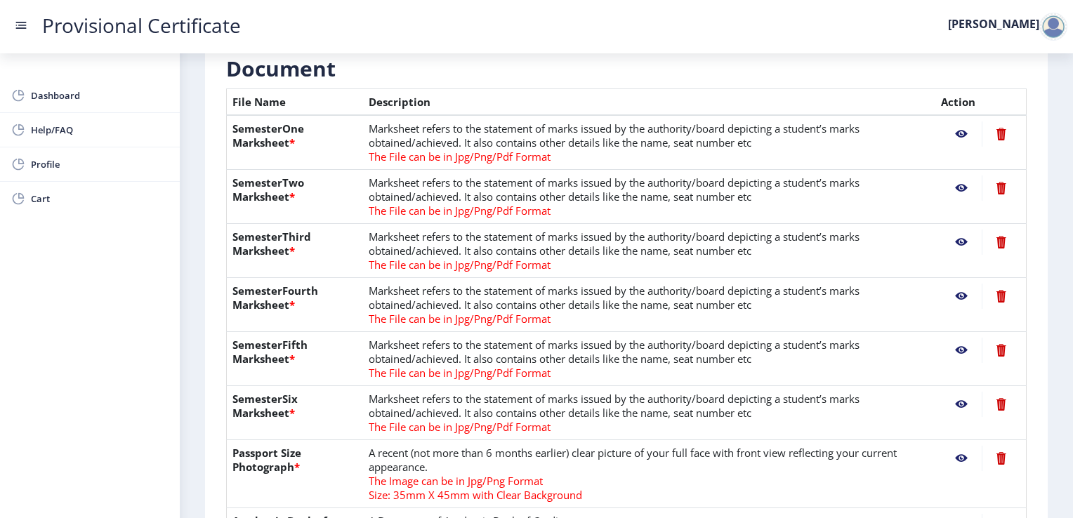
click at [722, 467] on td "A recent (not more than 6 months earlier) clear picture of your full face with …" at bounding box center [649, 474] width 572 height 68
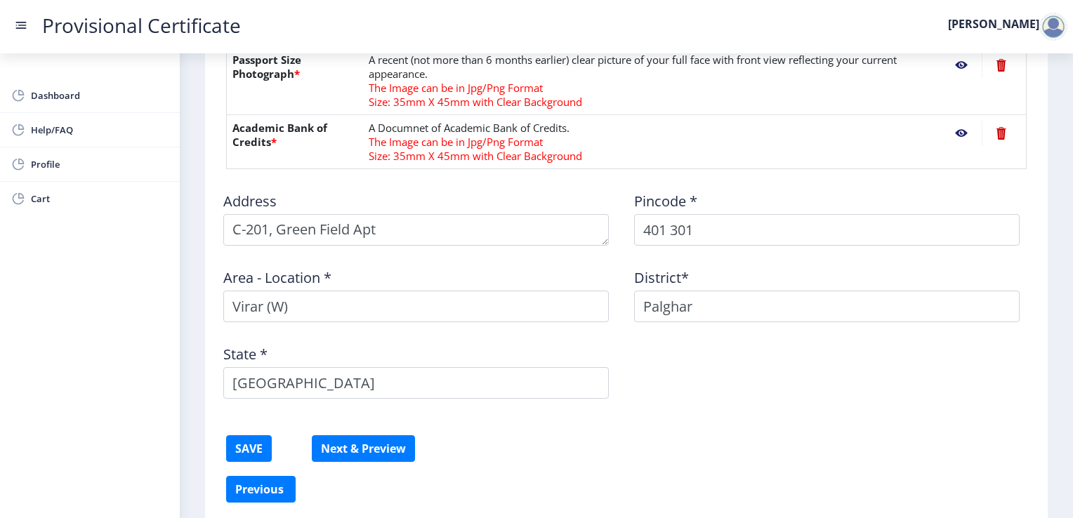
scroll to position [730, 0]
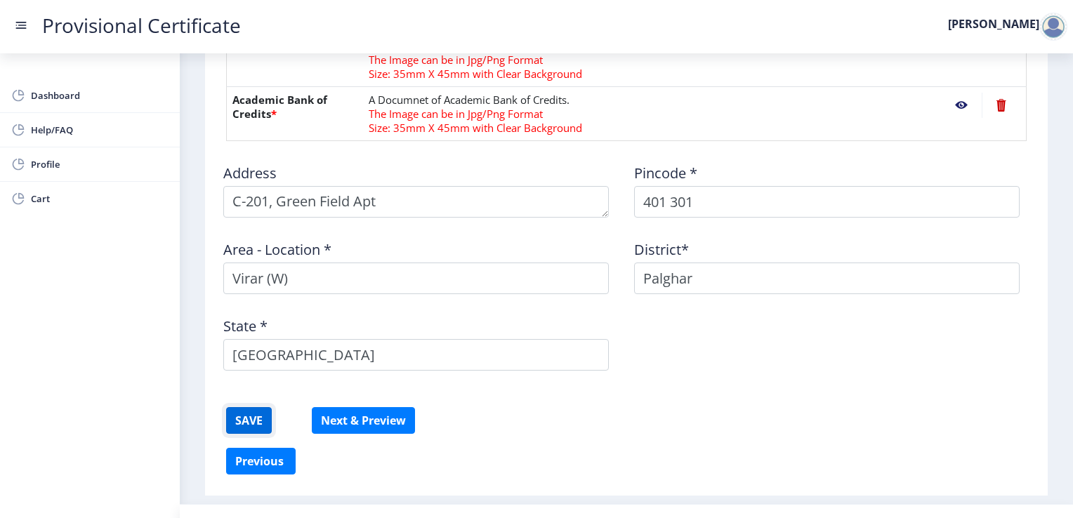
click at [241, 420] on button "SAVE" at bounding box center [249, 420] width 46 height 27
click at [372, 420] on button "Next & Preview" at bounding box center [363, 420] width 103 height 27
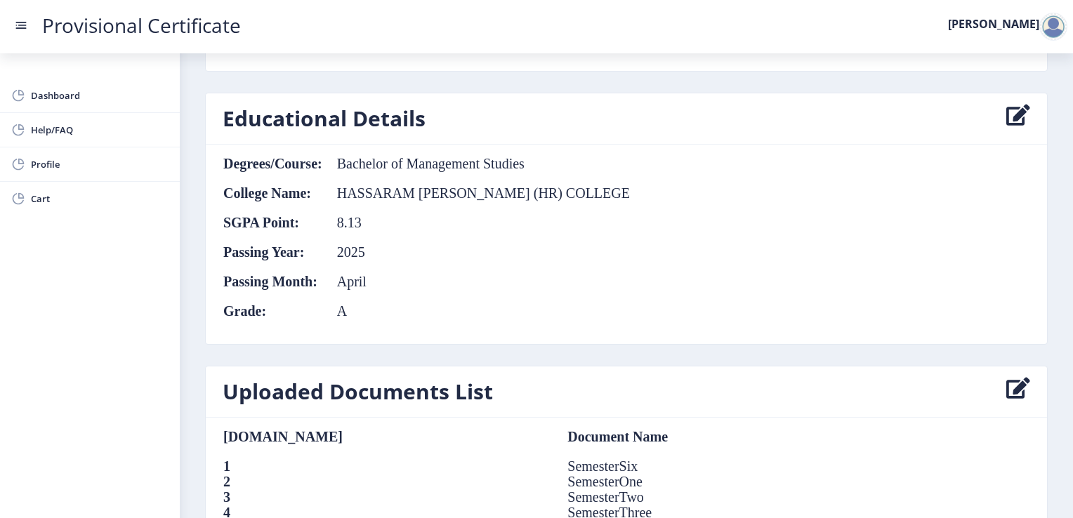
scroll to position [730, 0]
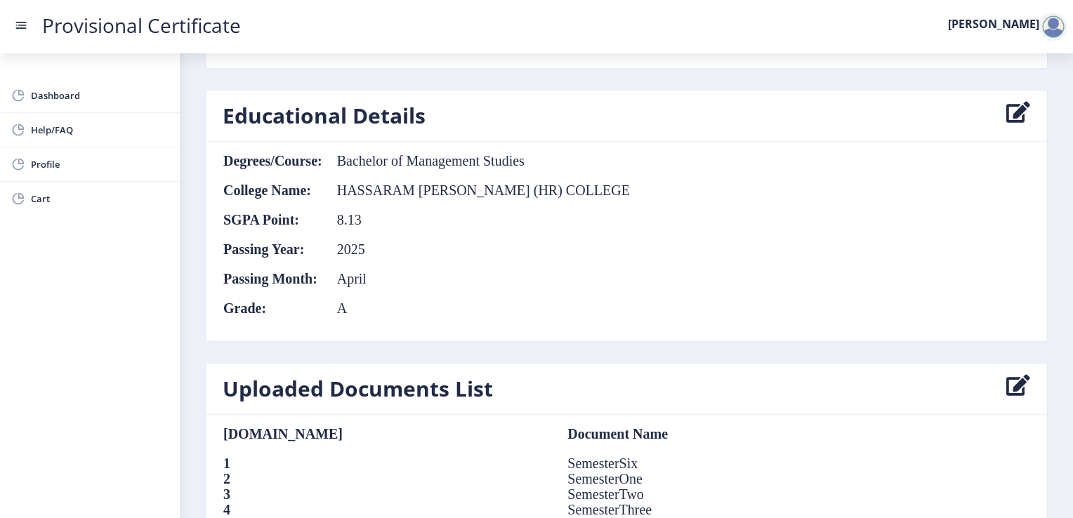
click at [1010, 111] on icon at bounding box center [1018, 116] width 24 height 28
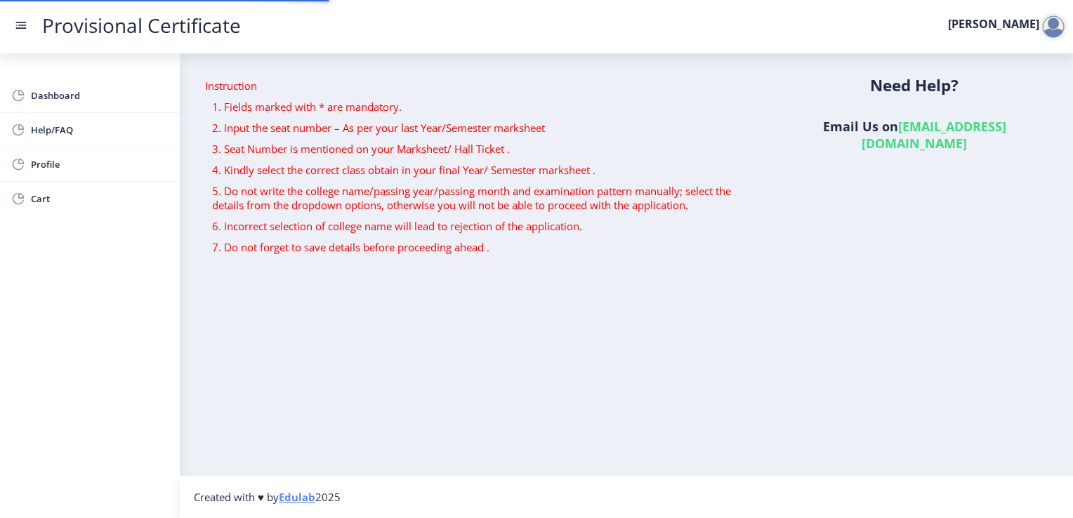
select select "A"
select select "April"
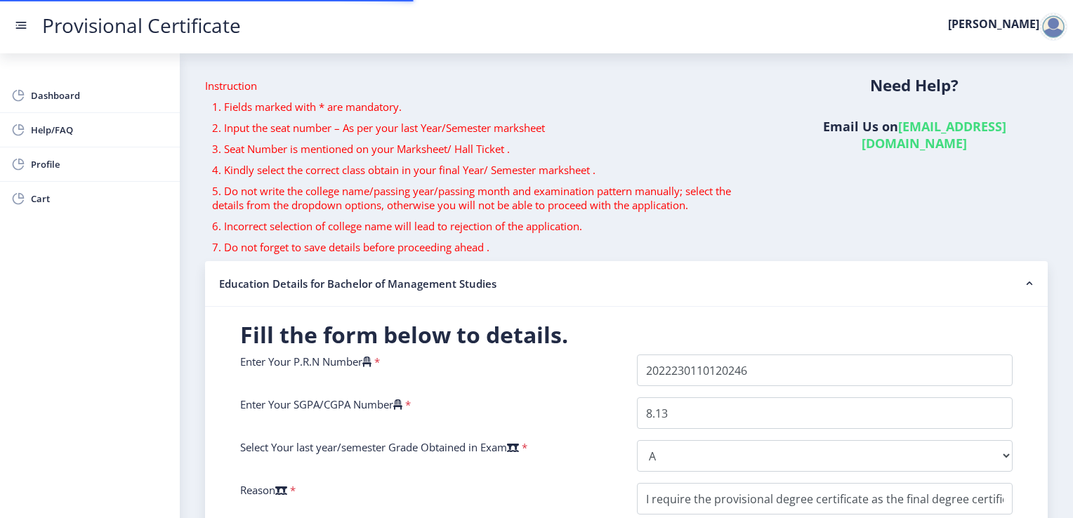
scroll to position [320, 0]
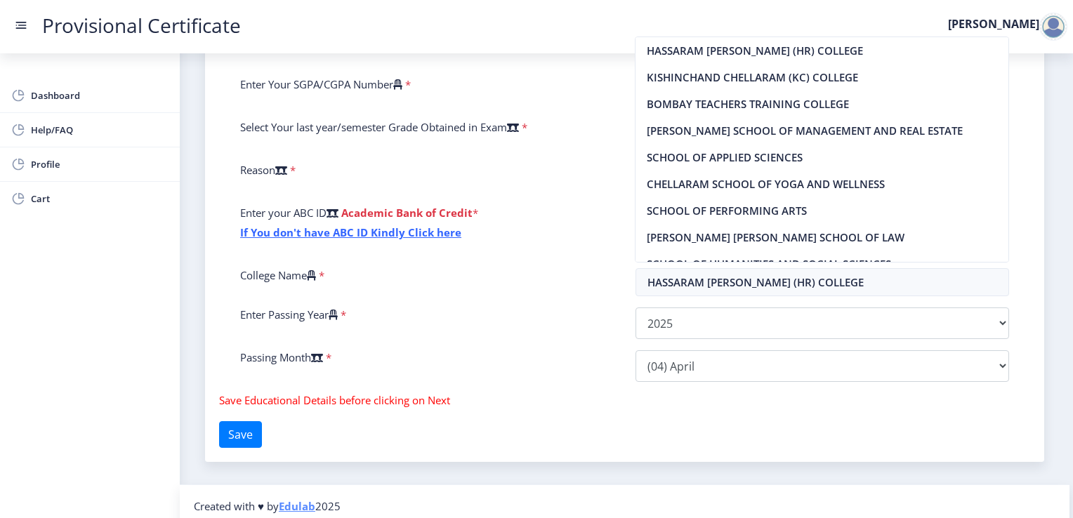
click at [1056, 232] on nb-layout-column "Instruction 1. Fields marked with * are mandatory. 2. Input the seat number – A…" at bounding box center [624, 108] width 889 height 751
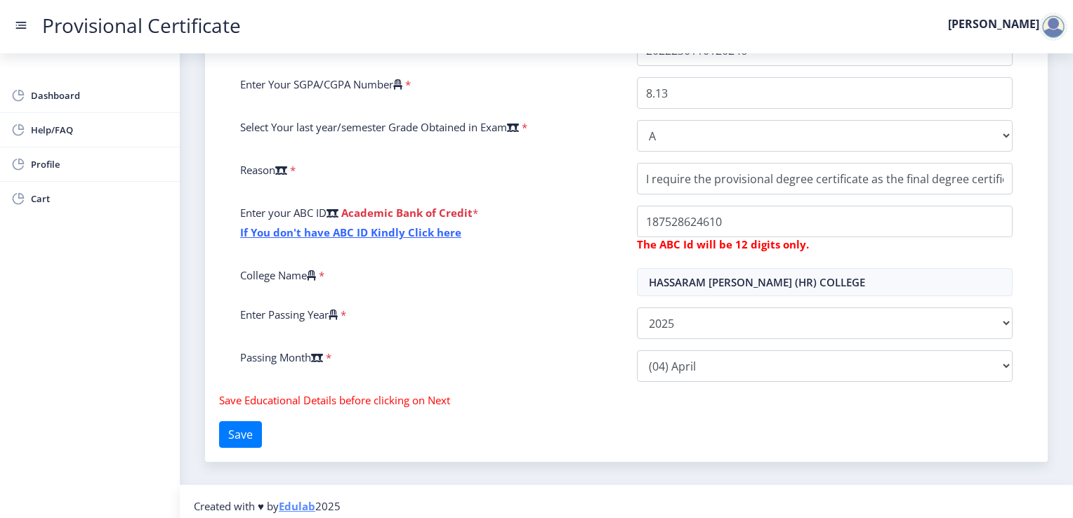
click at [402, 81] on icon at bounding box center [397, 84] width 9 height 11
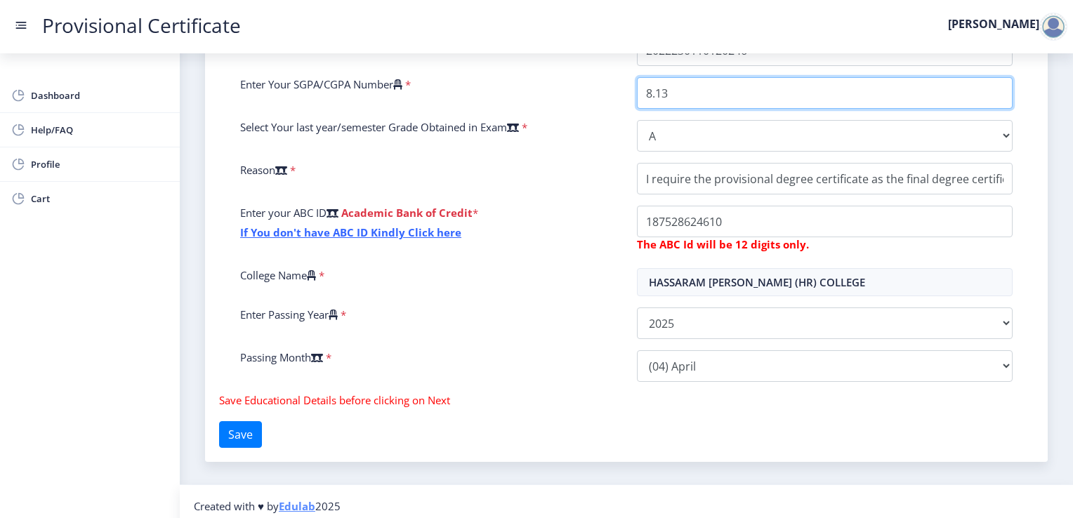
click at [637, 81] on input "8.13" at bounding box center [825, 93] width 376 height 32
click at [706, 94] on input "8.13 CGPA" at bounding box center [825, 93] width 376 height 32
type input "8.13"
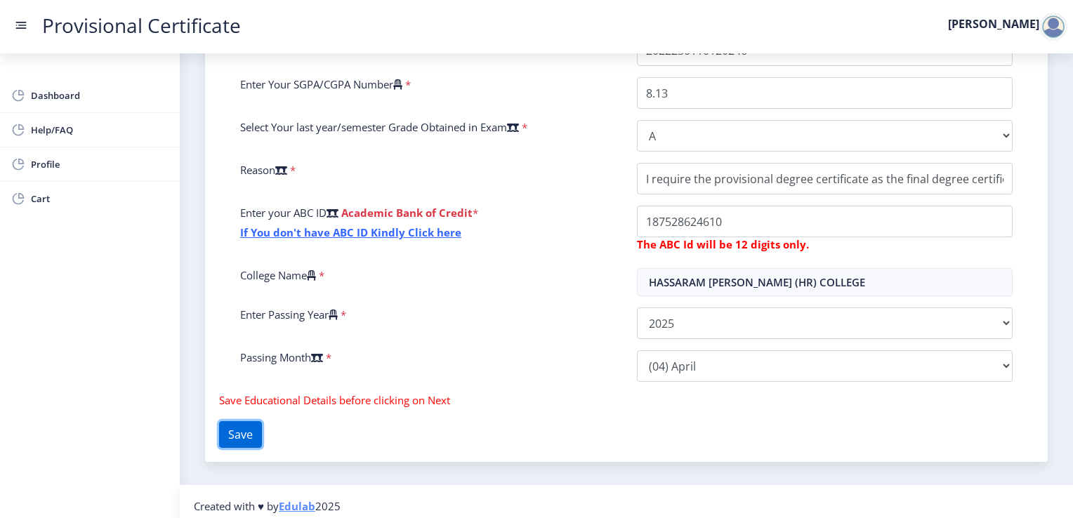
click at [248, 437] on button "Save" at bounding box center [240, 434] width 43 height 27
click at [236, 430] on button "Save" at bounding box center [240, 434] width 43 height 27
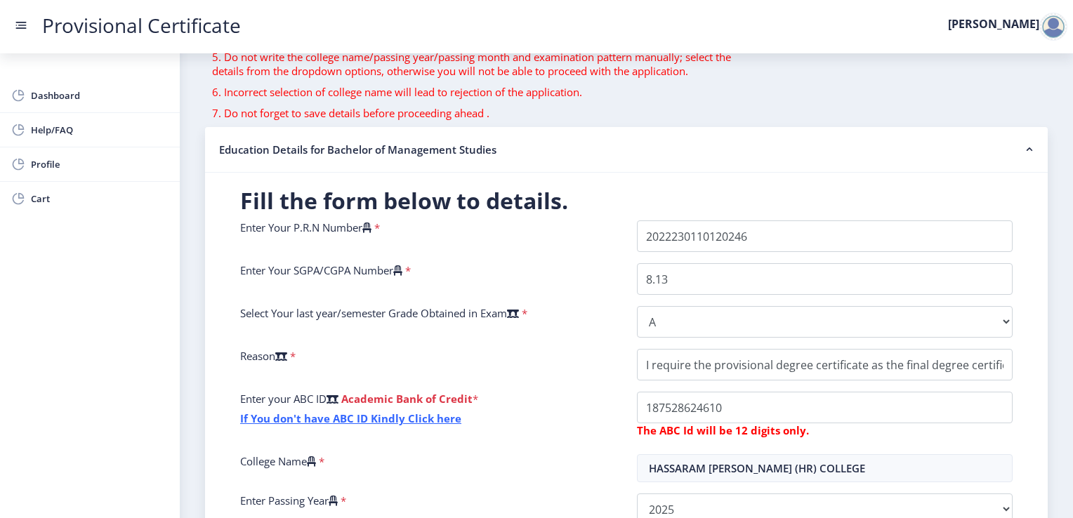
scroll to position [0, 0]
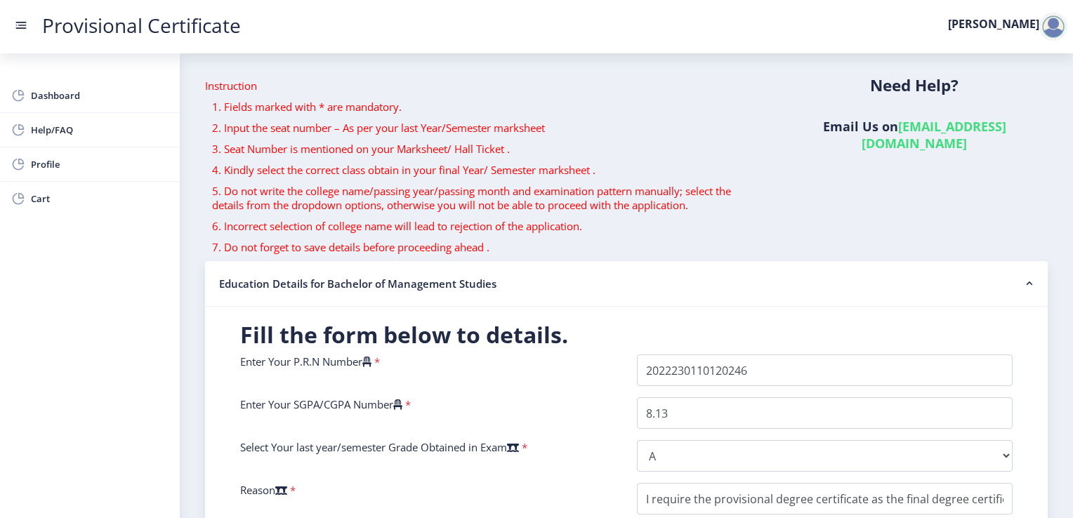
click at [1025, 281] on rect at bounding box center [1029, 284] width 14 height 14
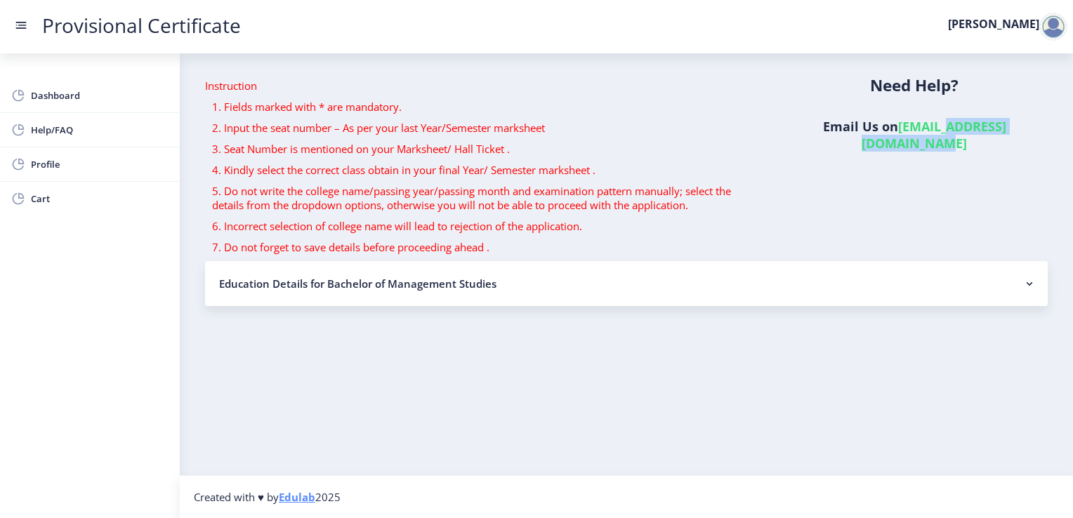
drag, startPoint x: 1072, startPoint y: 154, endPoint x: 910, endPoint y: 195, distance: 167.2
click at [910, 195] on nb-layout-column "Instruction 1. Fields marked with * are mandatory. 2. Input the seat number – A…" at bounding box center [626, 264] width 893 height 422
drag, startPoint x: 910, startPoint y: 195, endPoint x: 812, endPoint y: 195, distance: 97.6
click at [812, 195] on div "Need Help? Email Us on [EMAIL_ADDRESS][DOMAIN_NAME]" at bounding box center [914, 170] width 288 height 182
click at [1028, 288] on rect at bounding box center [1029, 284] width 14 height 14
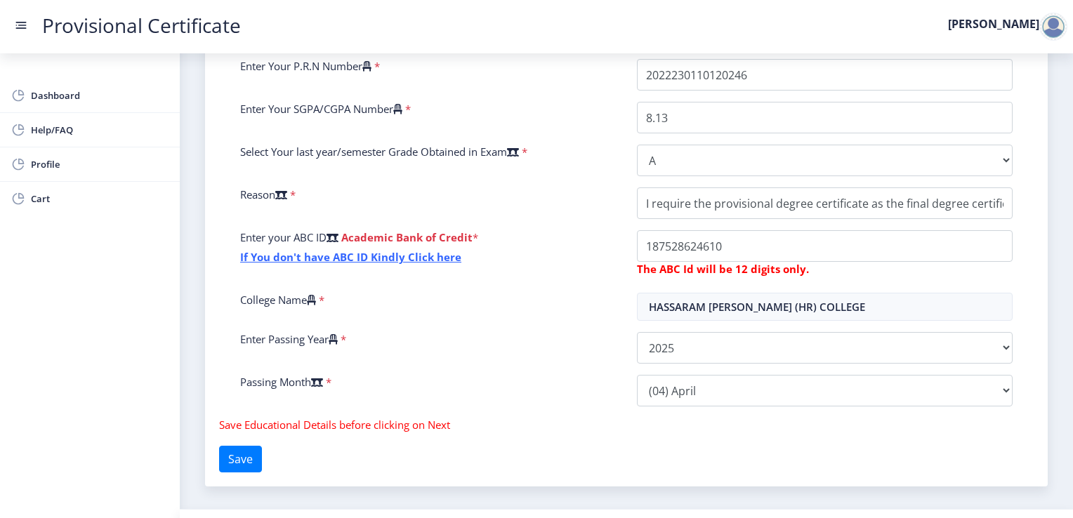
scroll to position [328, 0]
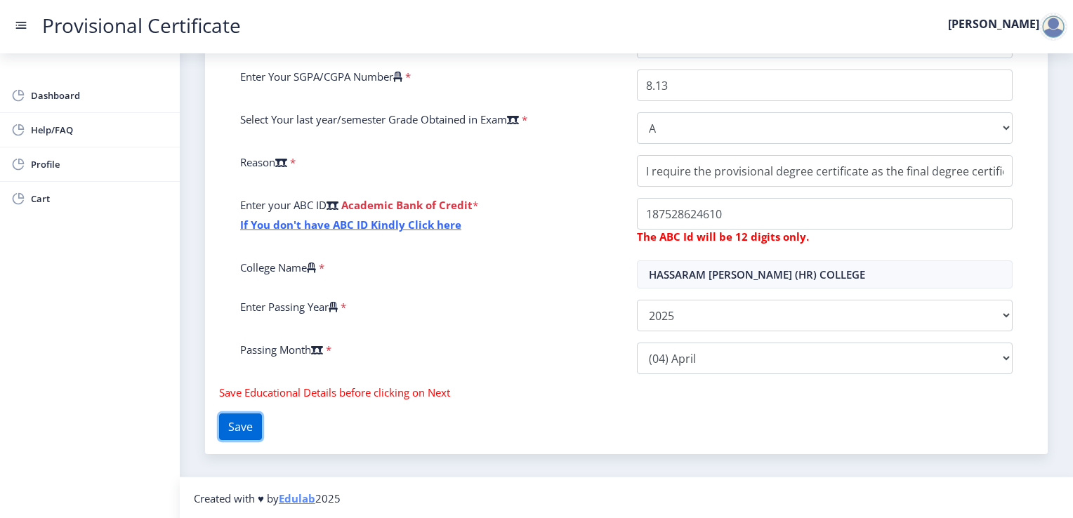
click at [247, 424] on button "Save" at bounding box center [240, 426] width 43 height 27
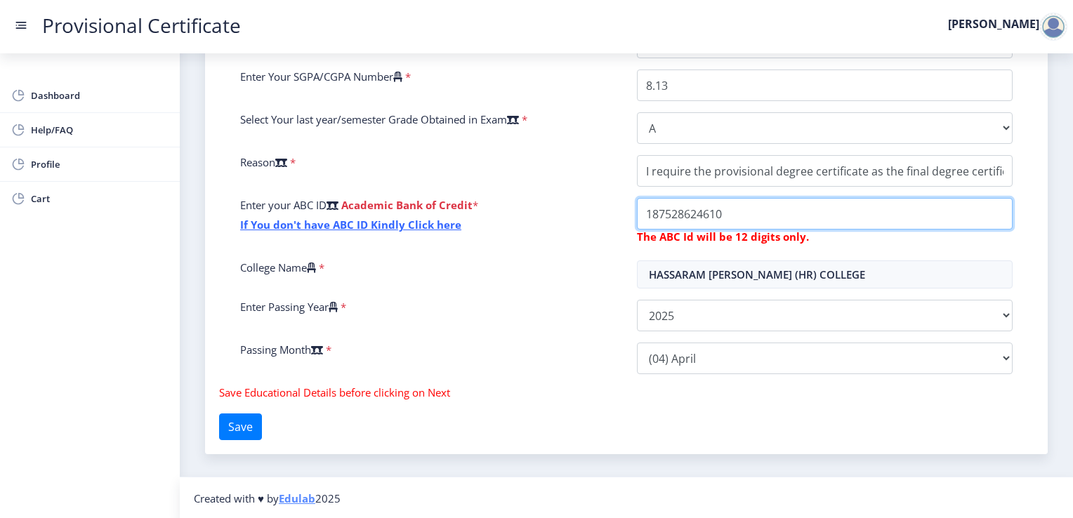
click at [733, 214] on input "College Name" at bounding box center [825, 214] width 376 height 32
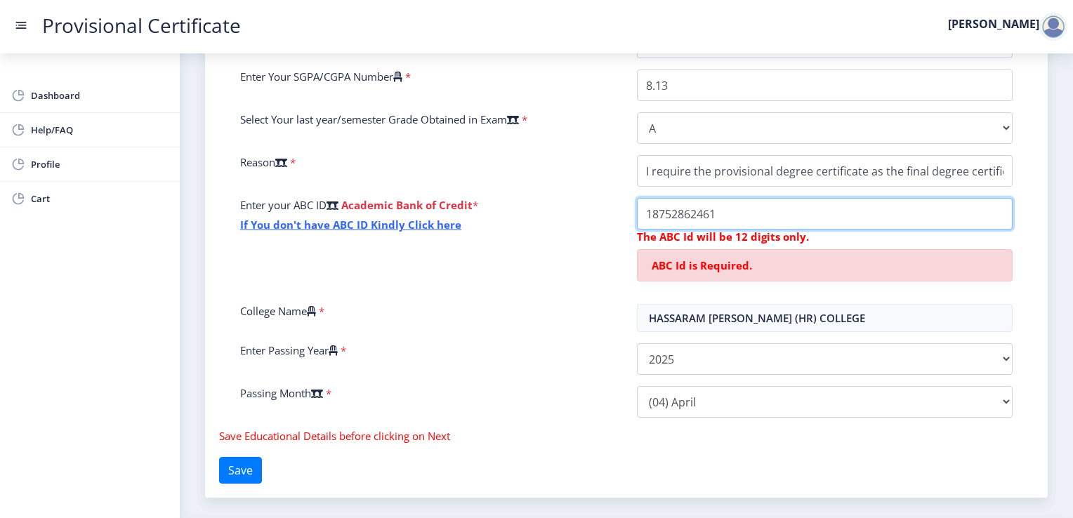
type input "187528624610"
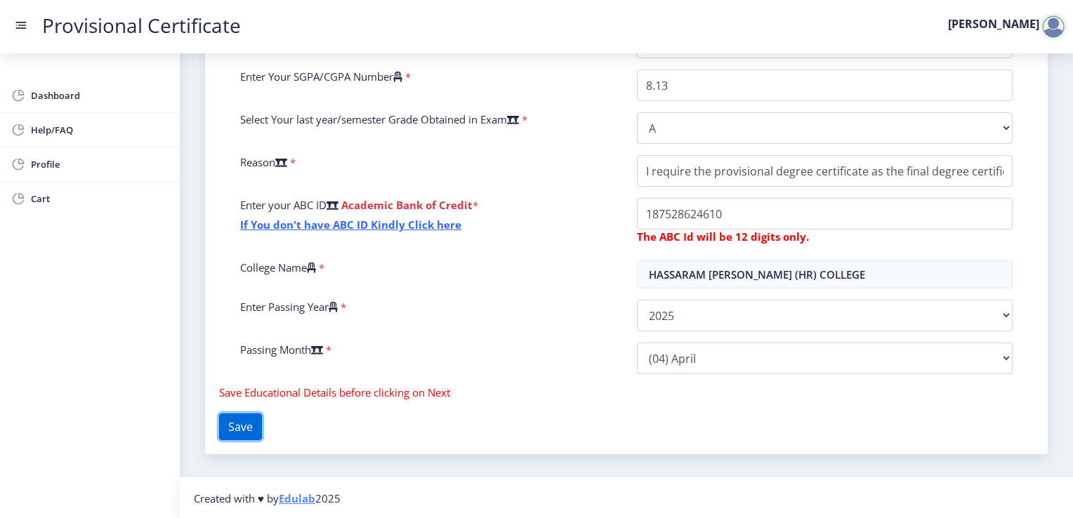
click at [249, 418] on button "Save" at bounding box center [240, 426] width 43 height 27
click at [60, 92] on span "Dashboard" at bounding box center [100, 95] width 138 height 17
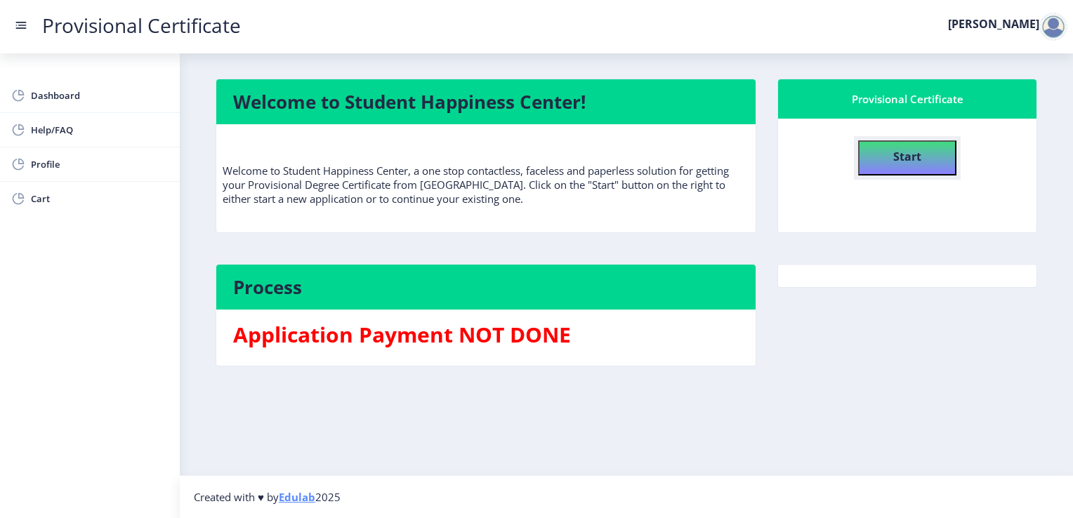
click at [893, 156] on b "Start" at bounding box center [907, 156] width 28 height 15
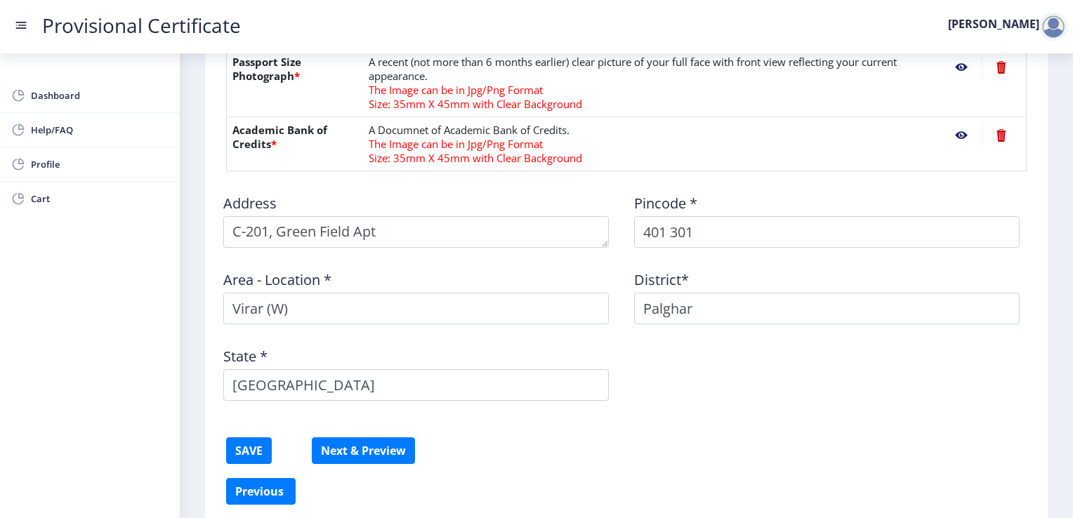
scroll to position [756, 0]
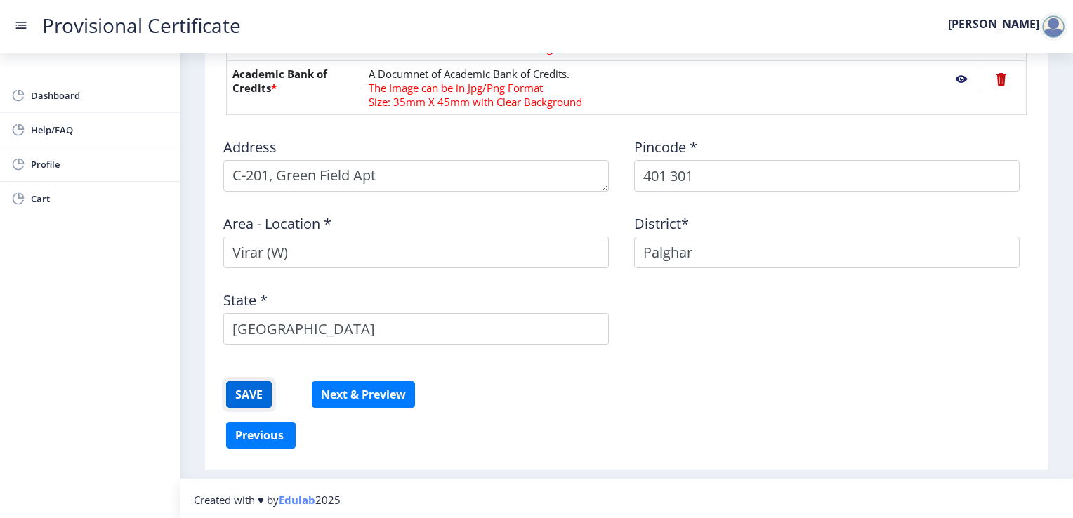
click at [251, 386] on button "SAVE" at bounding box center [249, 394] width 46 height 27
click at [364, 386] on button "Next & Preview" at bounding box center [363, 394] width 103 height 27
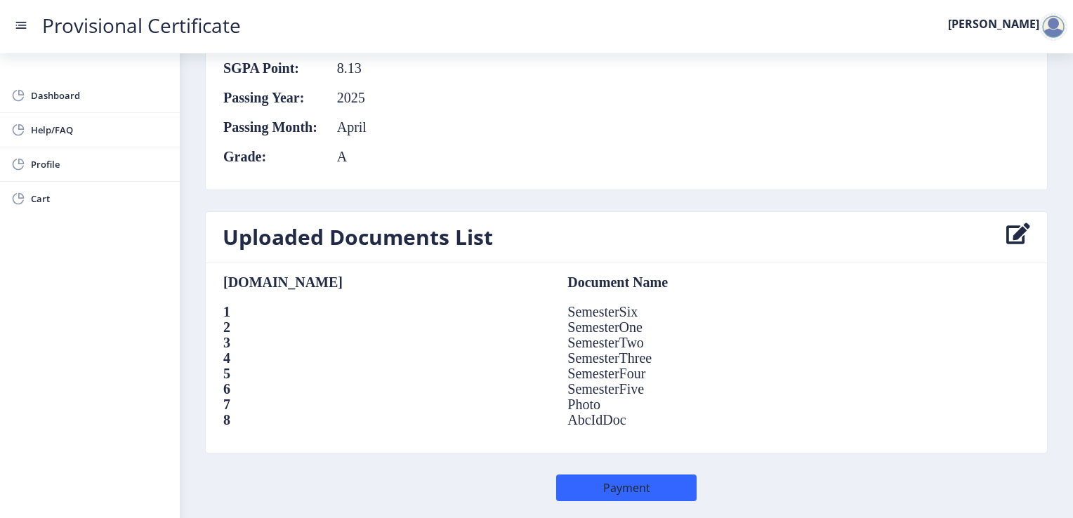
scroll to position [927, 0]
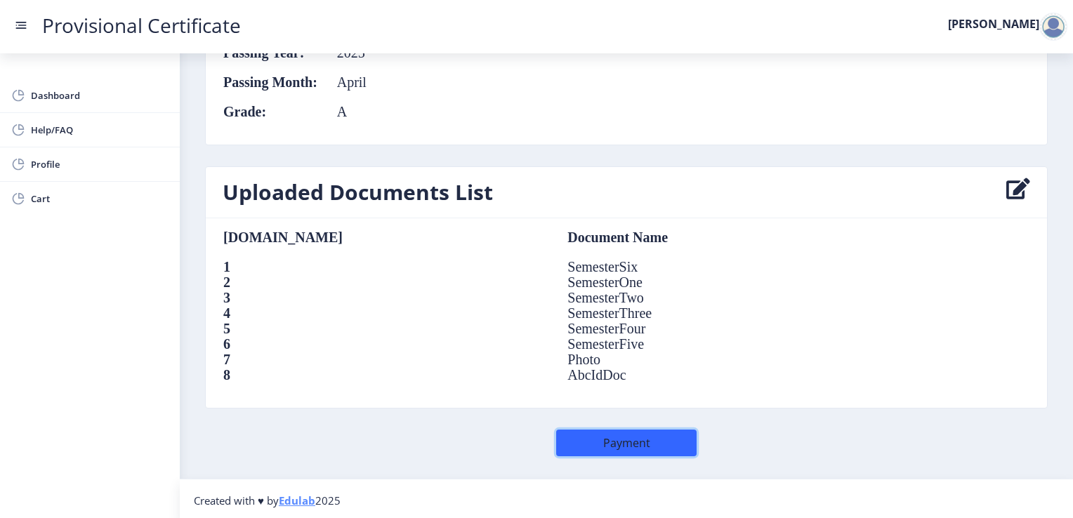
click at [612, 437] on button "Payment" at bounding box center [626, 443] width 140 height 27
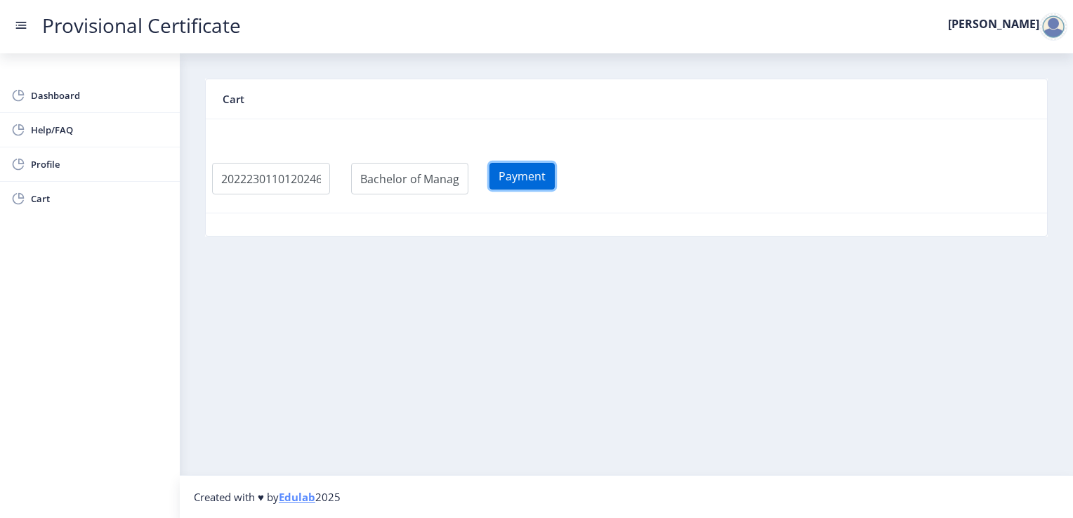
click at [545, 175] on button "Payment" at bounding box center [521, 176] width 65 height 27
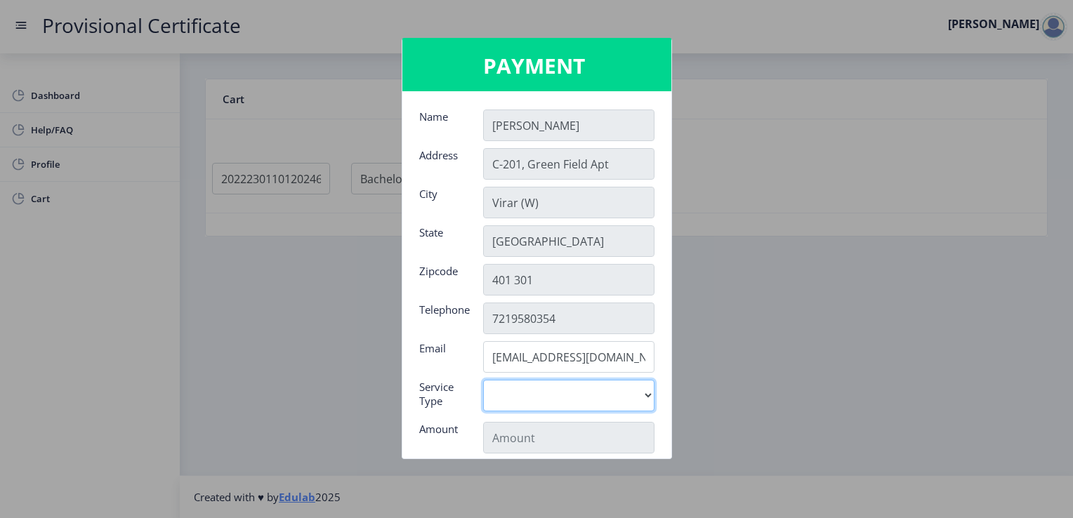
click at [640, 395] on select "Digital" at bounding box center [568, 396] width 171 height 32
select select "old"
click at [483, 380] on select "Digital" at bounding box center [568, 396] width 171 height 32
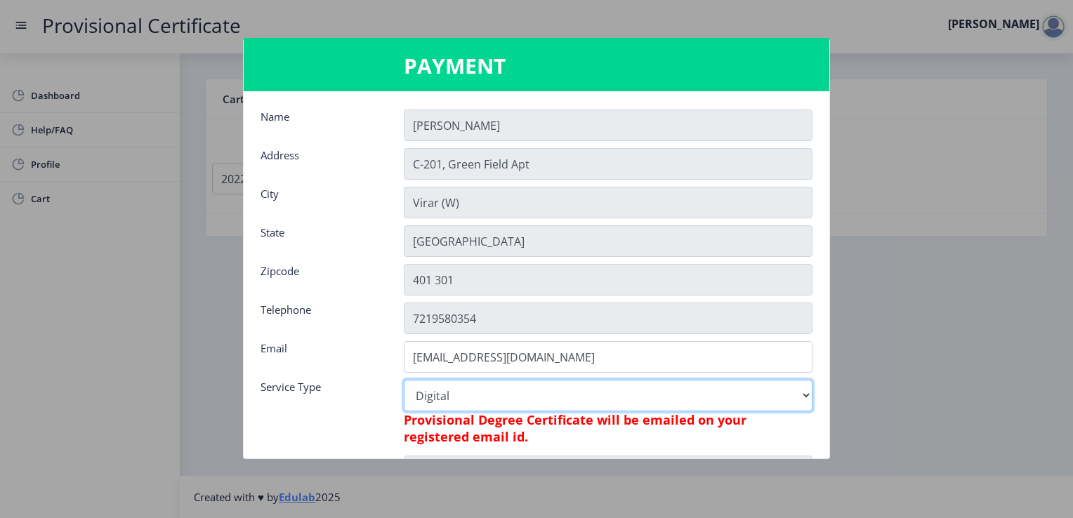
type input "795"
click at [800, 399] on select "Digital" at bounding box center [608, 396] width 409 height 32
click at [404, 380] on select "Digital" at bounding box center [608, 396] width 409 height 32
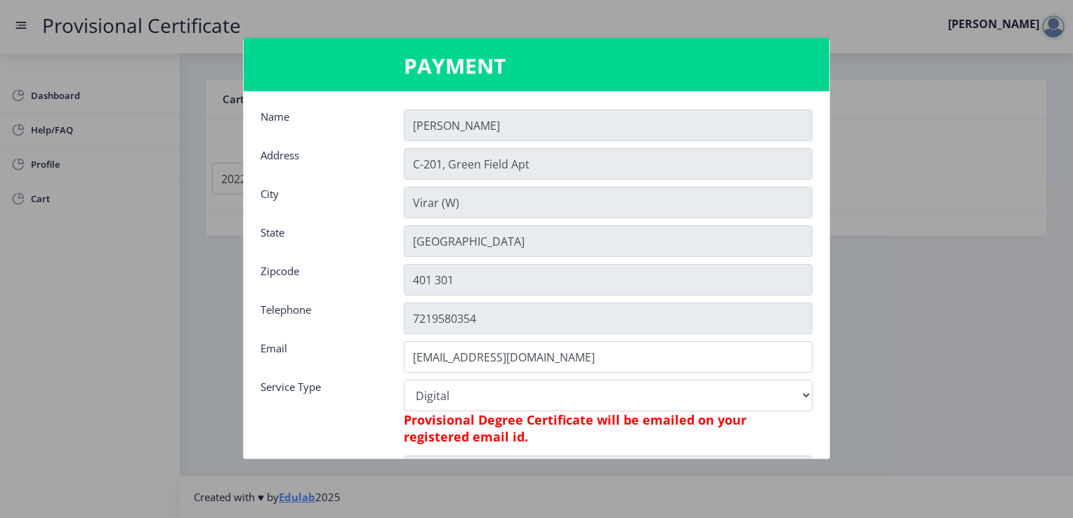
drag, startPoint x: 827, startPoint y: 216, endPoint x: 823, endPoint y: 237, distance: 21.3
click at [823, 237] on nb-card-body "Name [PERSON_NAME] Address [STREET_ADDRESS] Telephone [PHONE_NUMBER] Email [EMA…" at bounding box center [536, 274] width 585 height 367
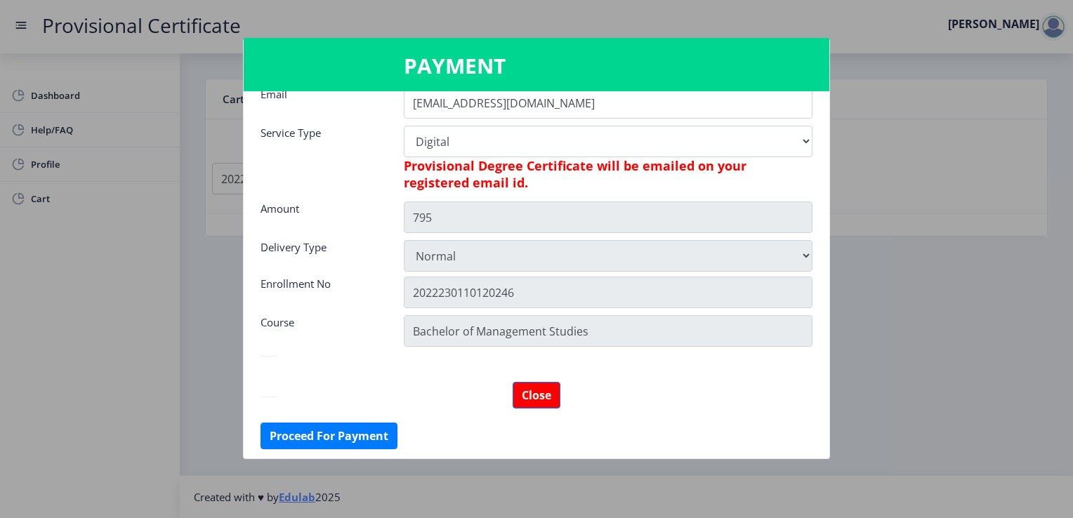
scroll to position [255, 0]
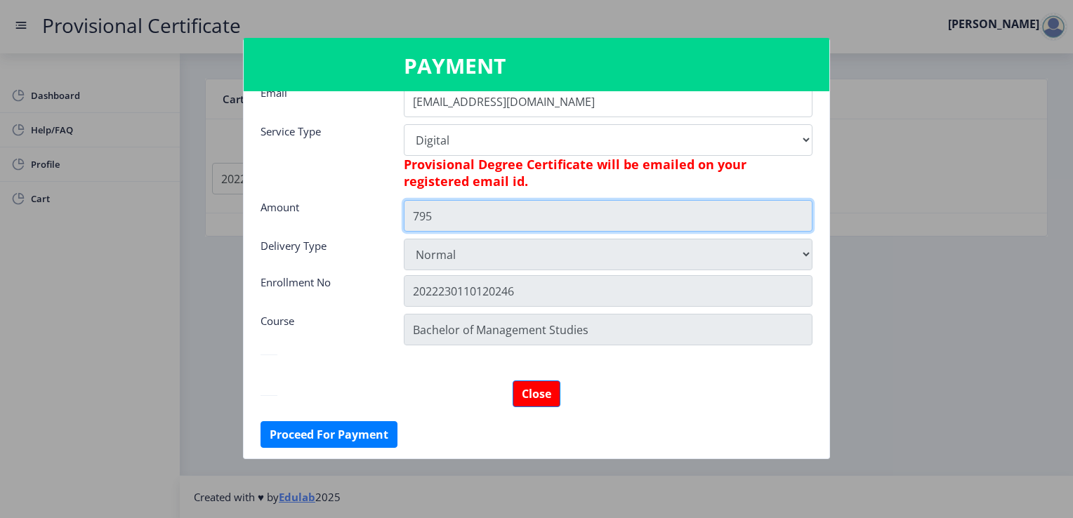
click at [719, 224] on input "795" at bounding box center [608, 216] width 409 height 32
click at [431, 218] on input "795" at bounding box center [608, 216] width 409 height 32
click at [438, 215] on input "795" at bounding box center [608, 216] width 409 height 32
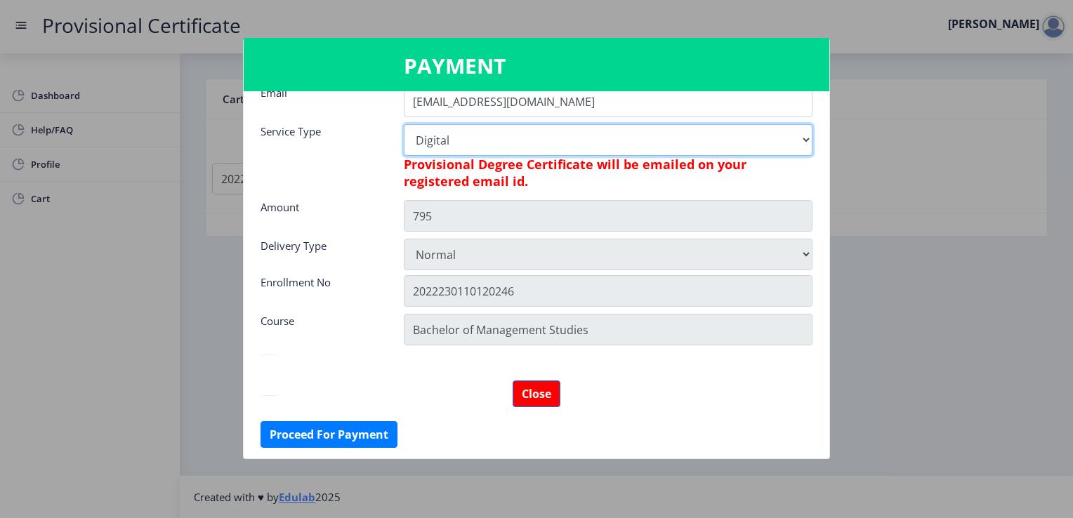
click at [804, 140] on select "Digital" at bounding box center [608, 140] width 409 height 32
click at [404, 124] on select "Digital" at bounding box center [608, 140] width 409 height 32
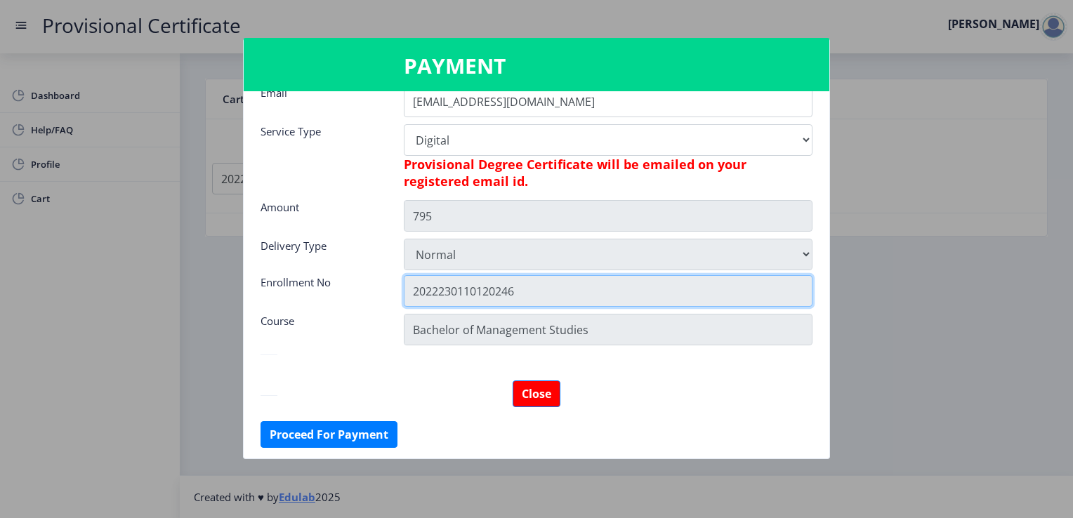
click at [607, 293] on input "2022230110120246" at bounding box center [608, 291] width 409 height 32
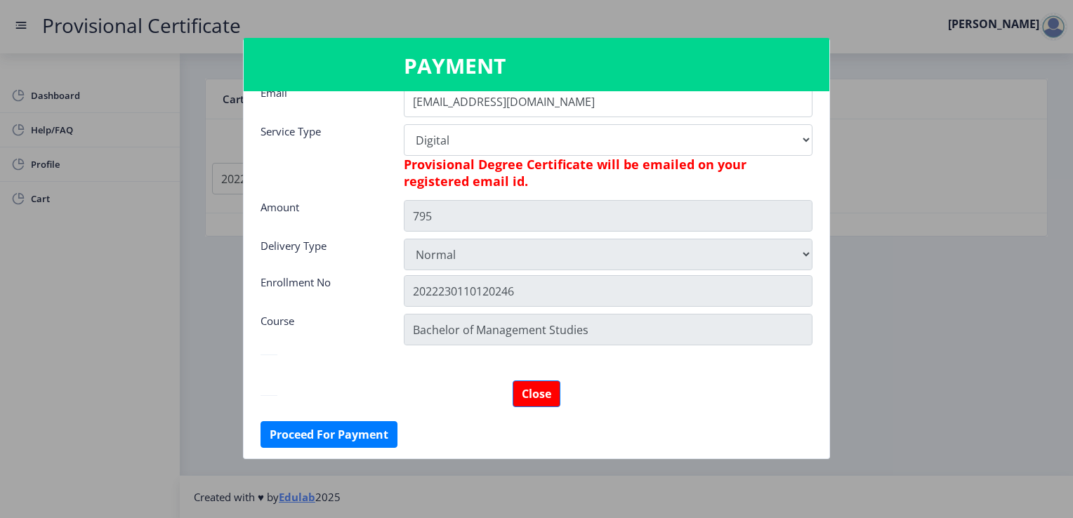
drag, startPoint x: 823, startPoint y: 255, endPoint x: 823, endPoint y: 267, distance: 11.2
click at [823, 267] on nb-card-body "Name [PERSON_NAME] Address [STREET_ADDRESS] Telephone [PHONE_NUMBER] Email [EMA…" at bounding box center [536, 274] width 585 height 367
drag, startPoint x: 823, startPoint y: 267, endPoint x: 826, endPoint y: 253, distance: 14.5
click at [826, 253] on nb-card-body "Name [PERSON_NAME] Address [STREET_ADDRESS] Telephone [PHONE_NUMBER] Email [EMA…" at bounding box center [536, 274] width 585 height 367
click at [540, 391] on button "Close" at bounding box center [536, 393] width 48 height 27
